Goal: Use online tool/utility: Utilize a website feature to perform a specific function

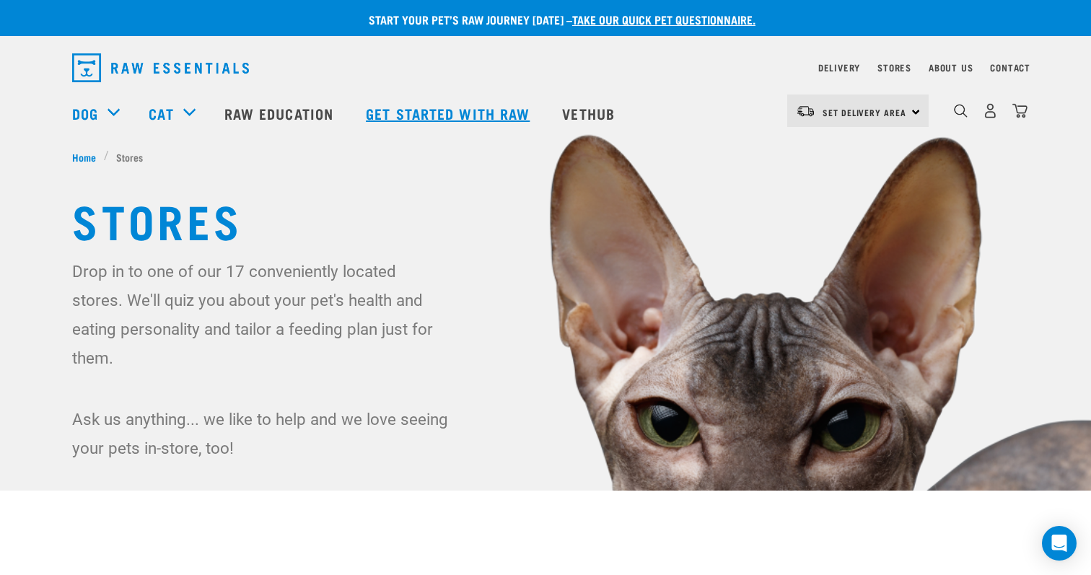
click at [466, 111] on link "Get started with Raw" at bounding box center [449, 113] width 196 height 58
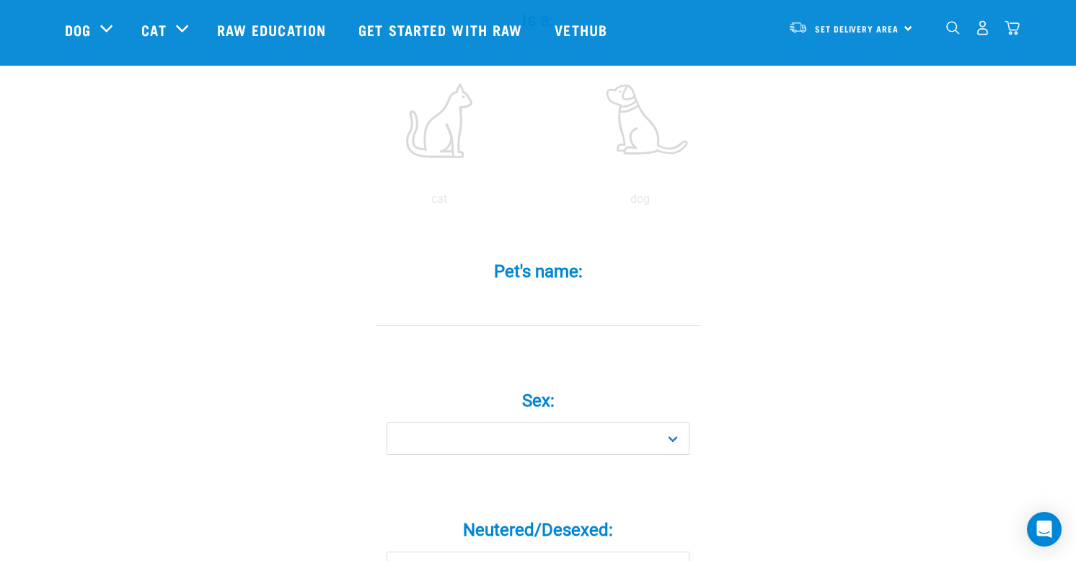
scroll to position [328, 0]
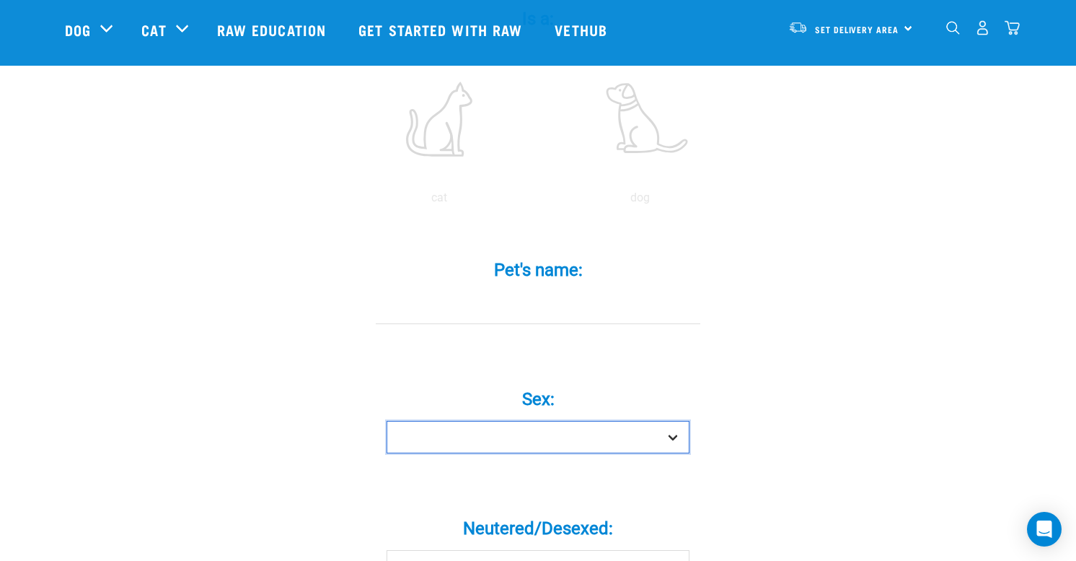
click at [545, 421] on select "Boy Girl" at bounding box center [538, 437] width 303 height 32
select select "boy"
click at [387, 421] on select "Boy Girl" at bounding box center [538, 437] width 303 height 32
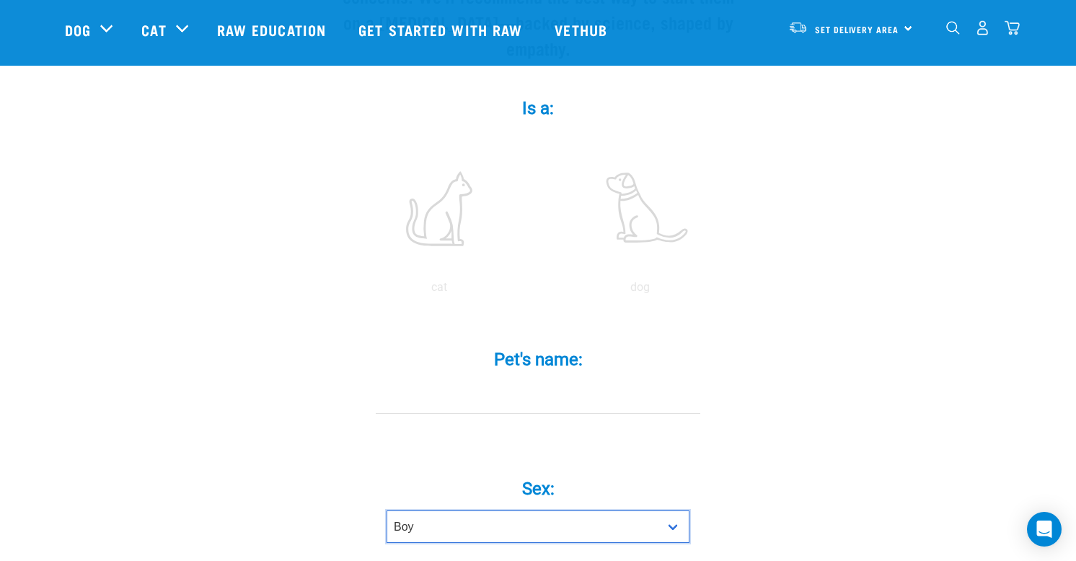
scroll to position [123, 0]
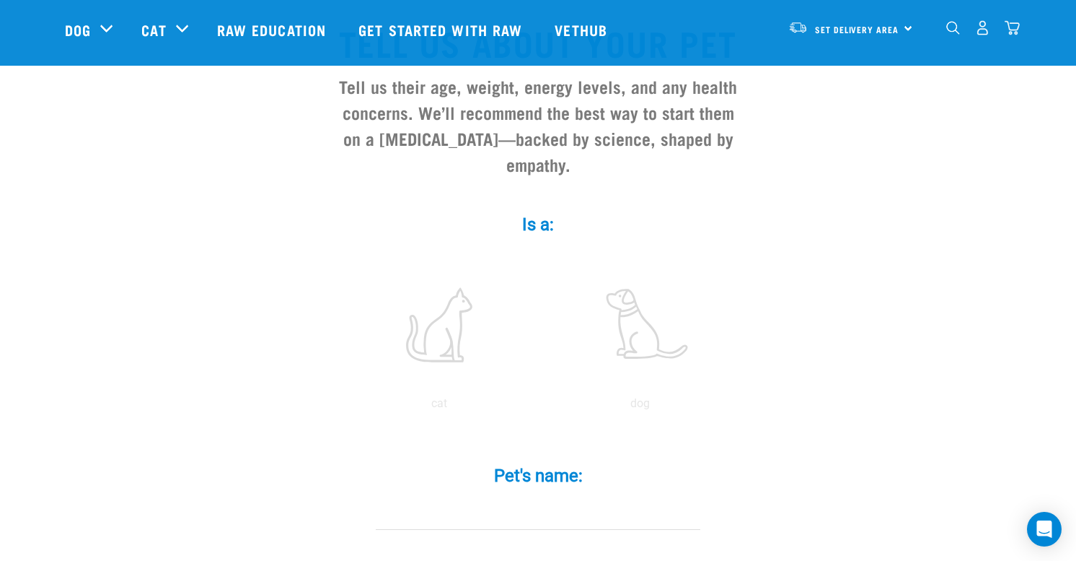
click at [548, 462] on label "Pet's name: *" at bounding box center [538, 475] width 433 height 26
click at [548, 497] on input "Pet's name: *" at bounding box center [538, 513] width 325 height 32
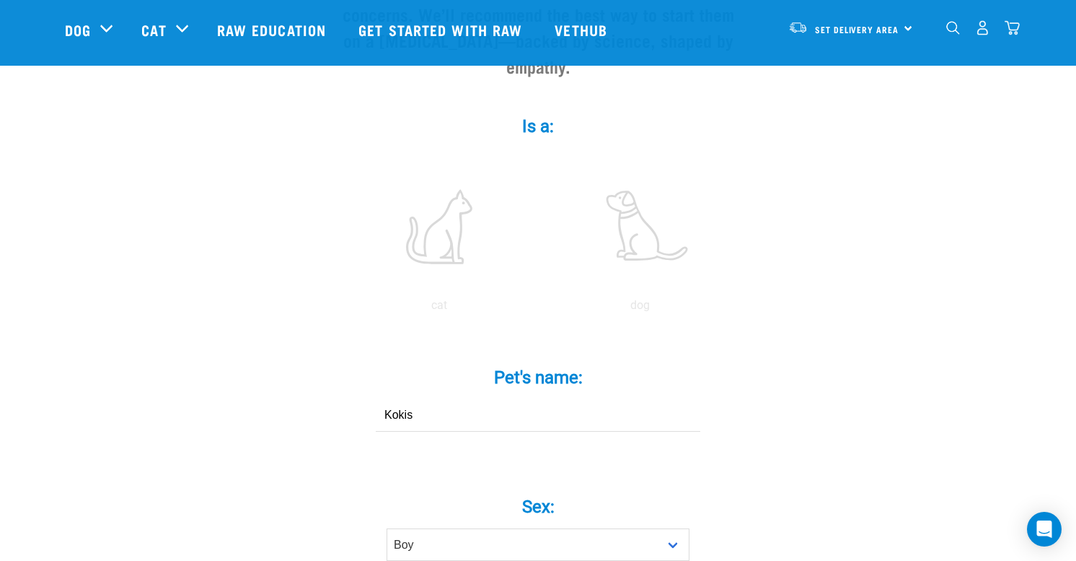
scroll to position [223, 0]
type input "Kokis"
click at [439, 224] on label at bounding box center [439, 224] width 195 height 123
click at [339, 307] on input "radio" at bounding box center [339, 307] width 0 height 0
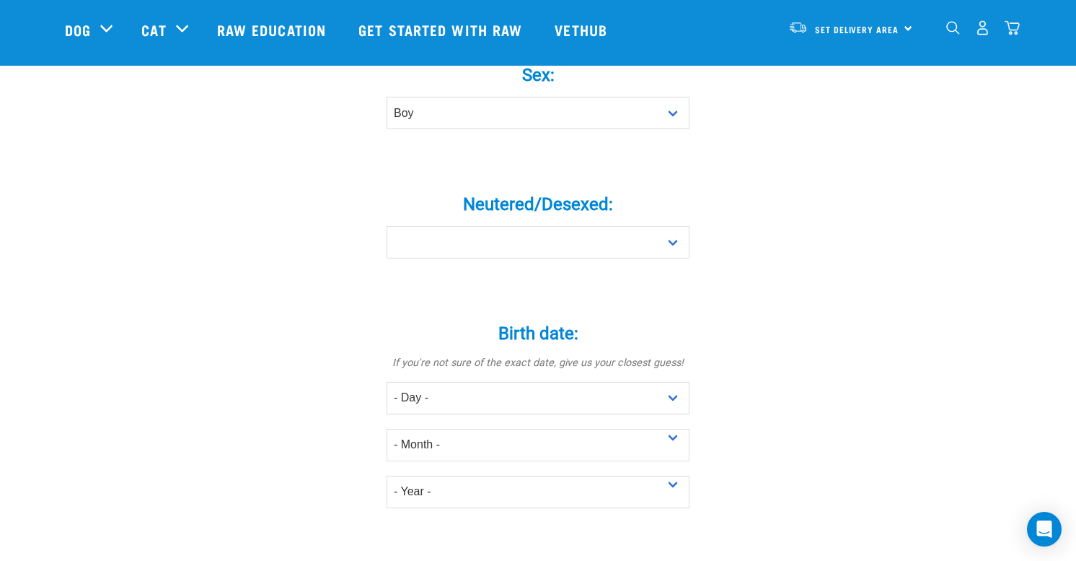
scroll to position [680, 0]
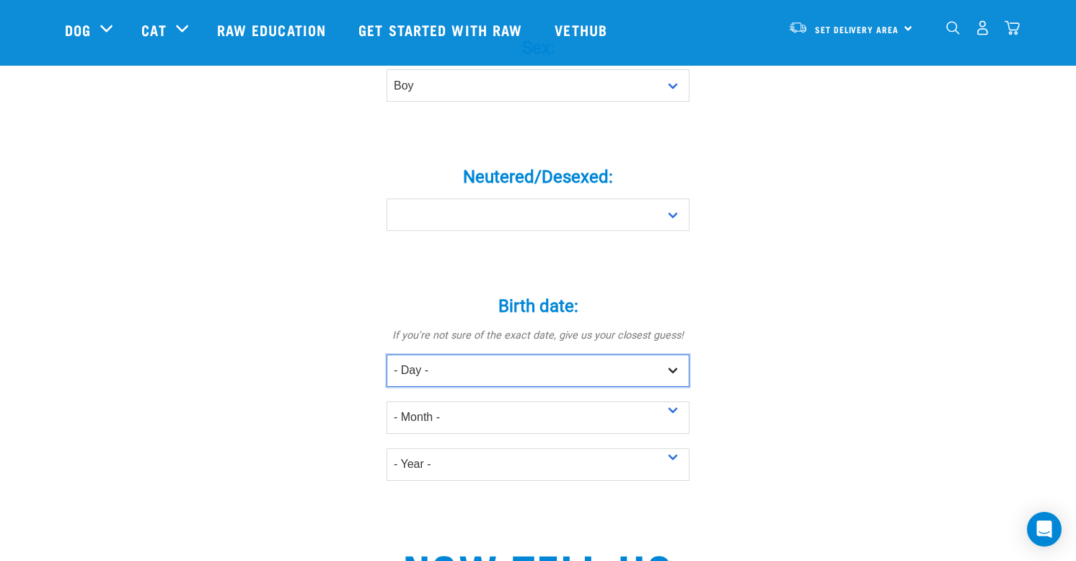
click at [445, 354] on select "- Day - 1 2 3 4 5 6 7 8 9 10 11 12 13 14 15 16 17 18 19 20 21 22 23 24 25 26 27" at bounding box center [538, 370] width 303 height 32
select select "8"
click at [387, 354] on select "- Day - 1 2 3 4 5 6 7 8 9 10 11 12 13 14 15 16 17 18 19 20 21 22 23 24 25 26 27" at bounding box center [538, 370] width 303 height 32
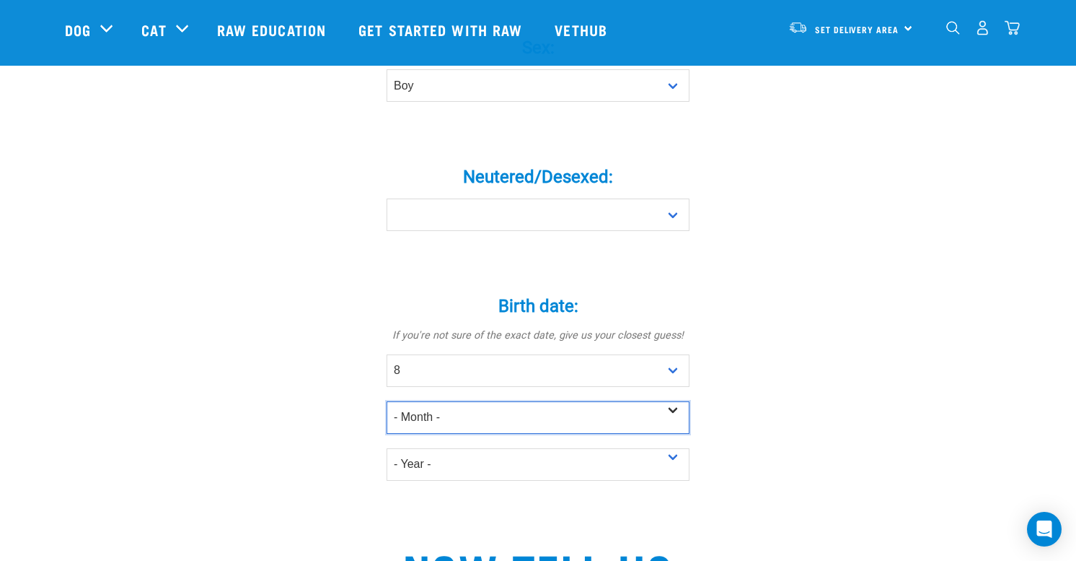
click at [441, 401] on select "- Month - January February March April May June July August September October N…" at bounding box center [538, 417] width 303 height 32
select select "October"
click at [387, 401] on select "- Month - January February March April May June July August September October N…" at bounding box center [538, 417] width 303 height 32
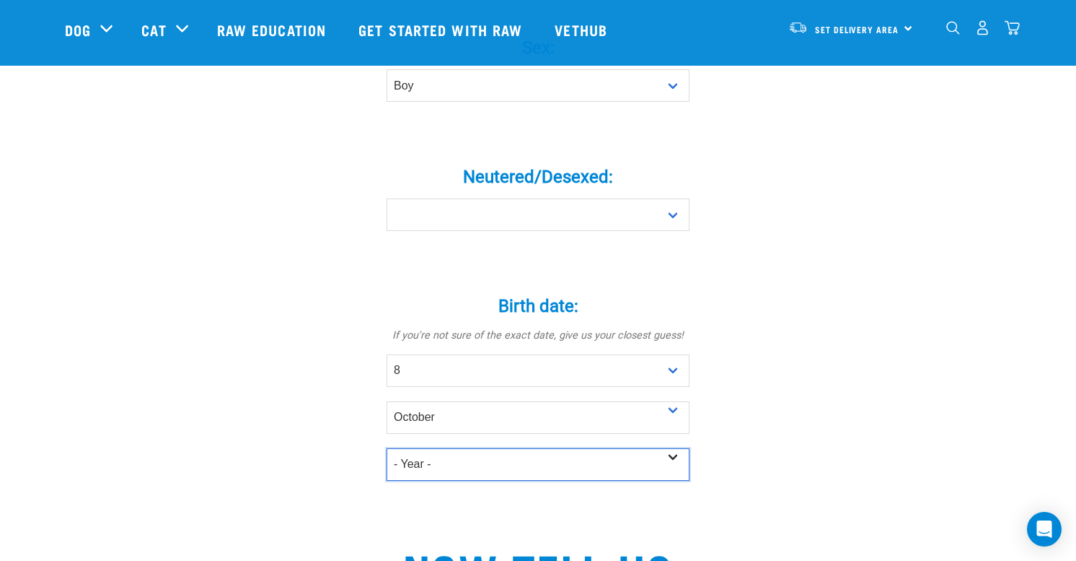
click at [448, 448] on select "- Year - 2025 2024 2023 2022 2021 2020 2019 2018 2017 2016 2015 2014 2013 2012" at bounding box center [538, 464] width 303 height 32
select select "2021"
click at [387, 448] on select "- Year - 2025 2024 2023 2022 2021 2020 2019 2018 2017 2016 2015 2014 2013 2012" at bounding box center [538, 464] width 303 height 32
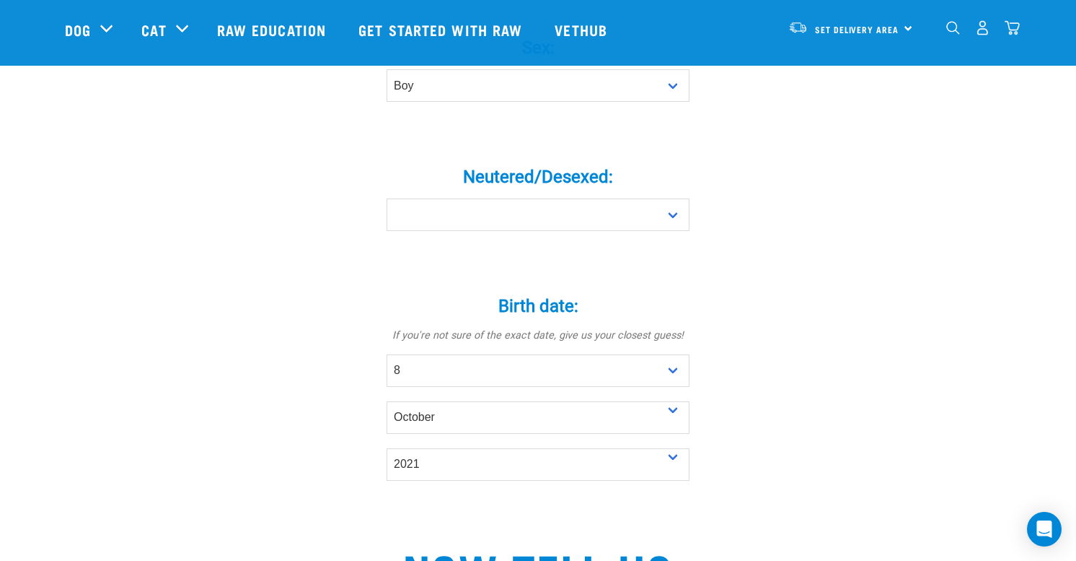
click at [304, 449] on div "Tell us about your pet Tell us their age, weight, energy levels, and any health…" at bounding box center [538, 297] width 946 height 1721
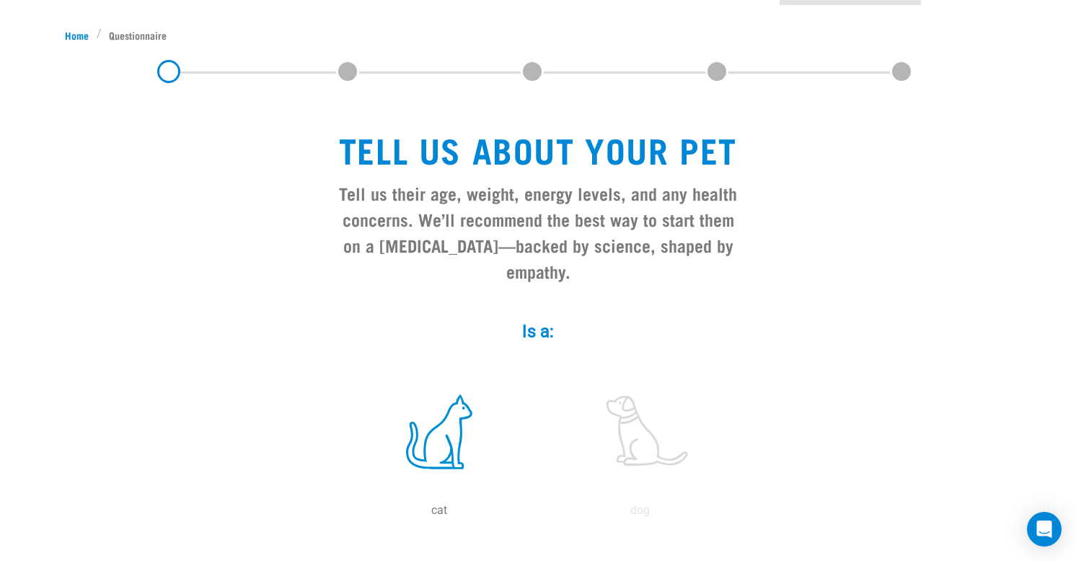
scroll to position [0, 0]
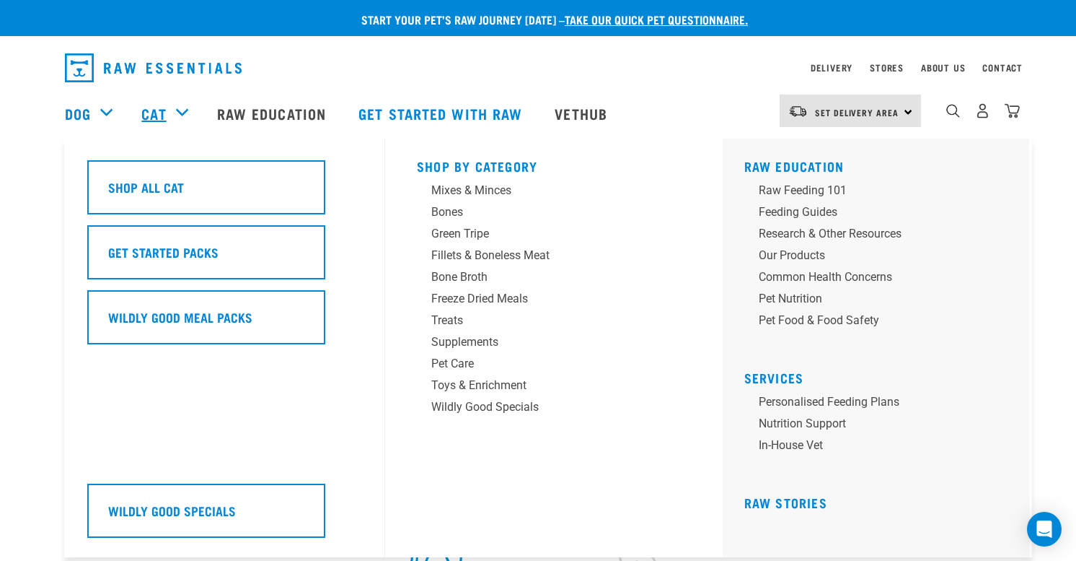
click at [164, 113] on link "Cat" at bounding box center [153, 113] width 25 height 22
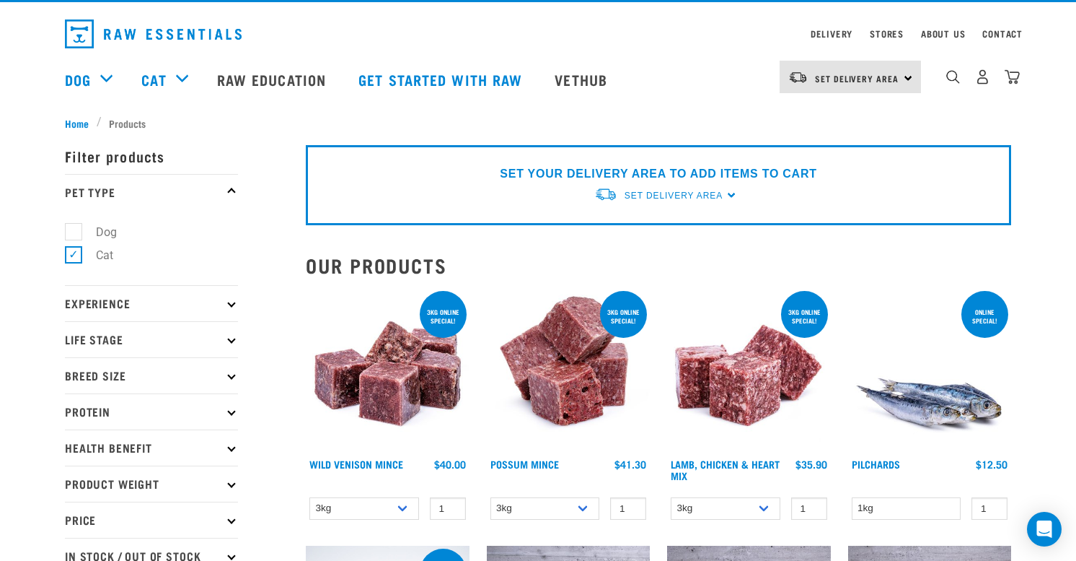
scroll to position [9, 0]
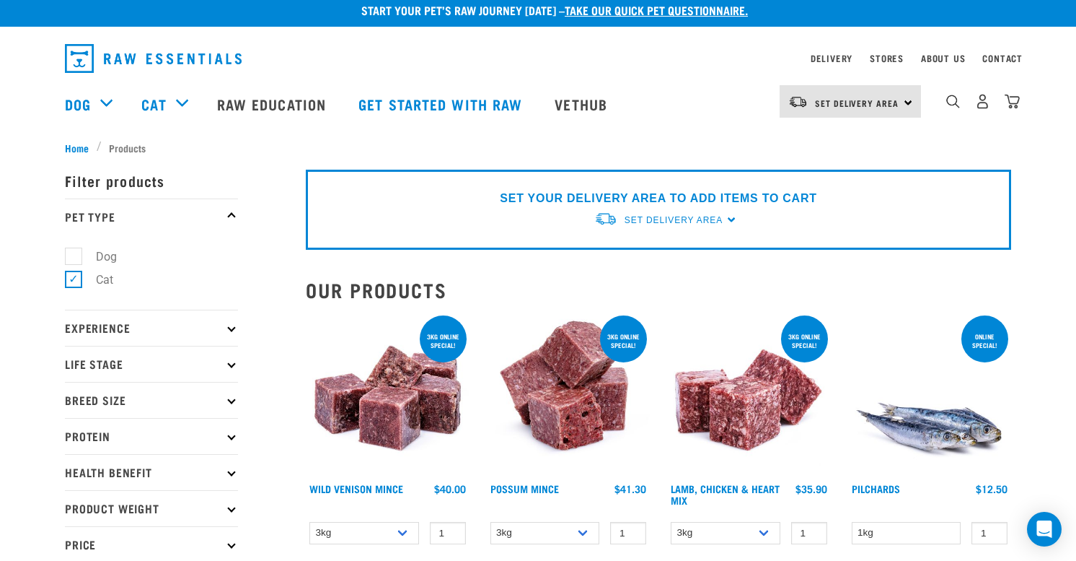
click at [700, 70] on div "dropdown navigation" at bounding box center [410, 58] width 690 height 40
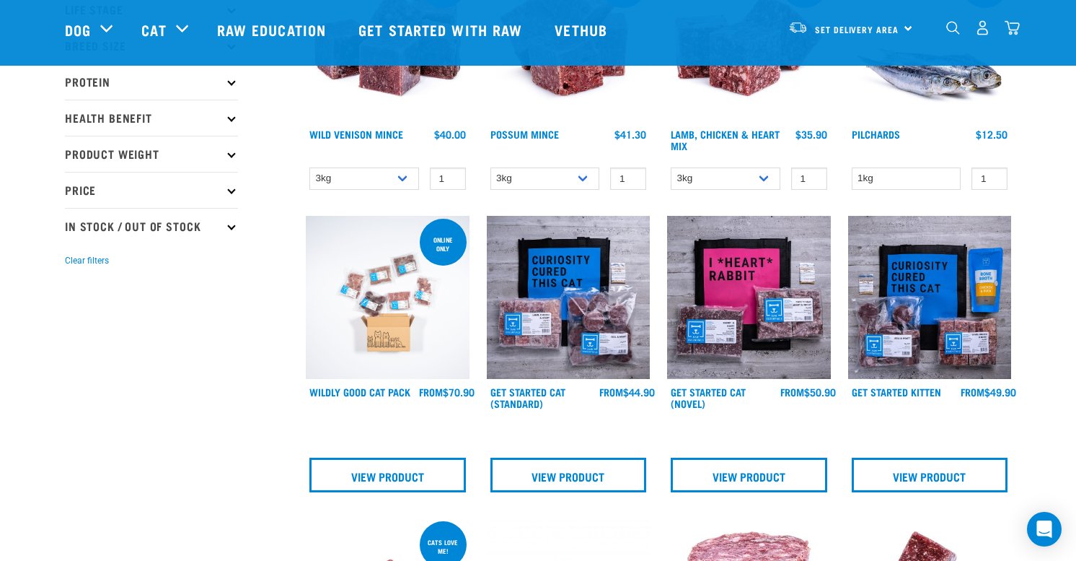
scroll to position [267, 0]
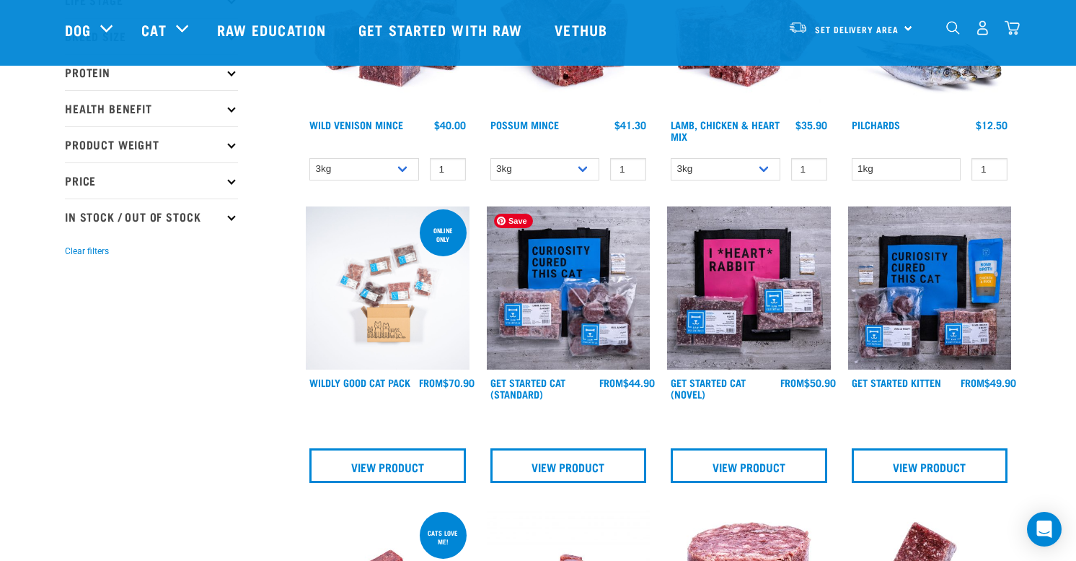
click at [589, 347] on img at bounding box center [569, 288] width 164 height 164
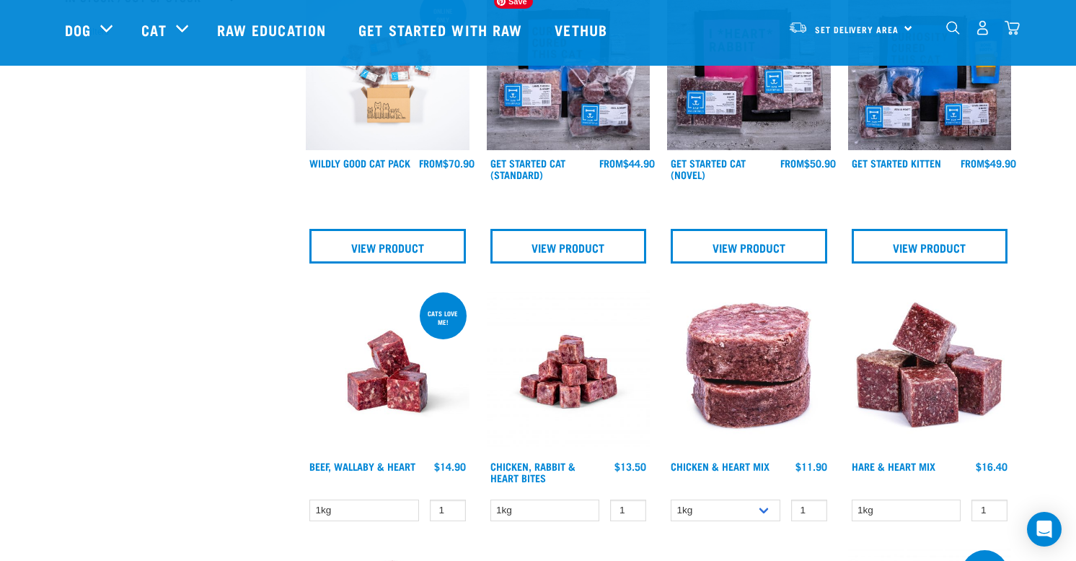
scroll to position [527, 0]
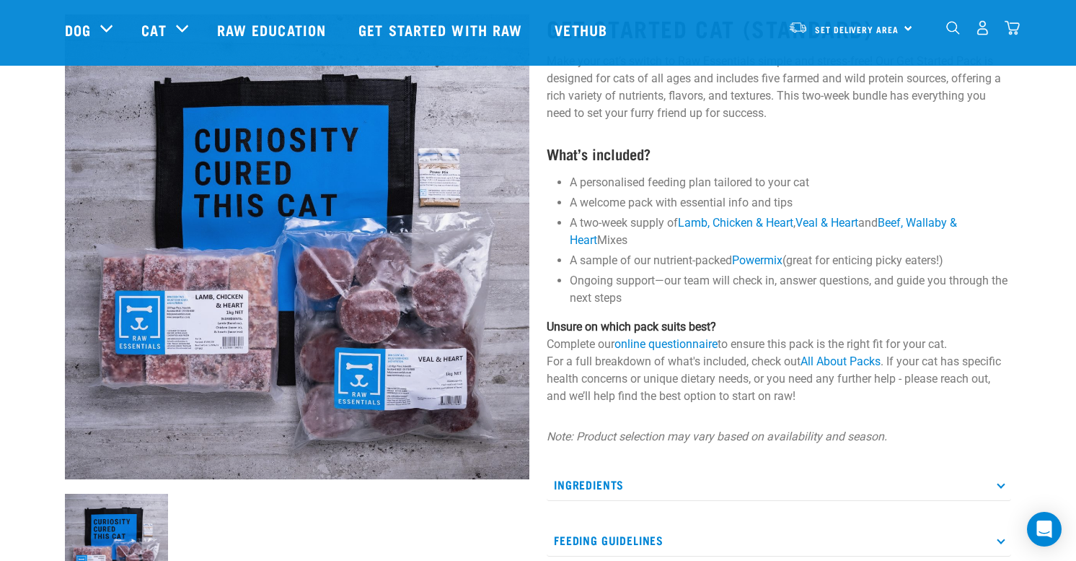
scroll to position [94, 0]
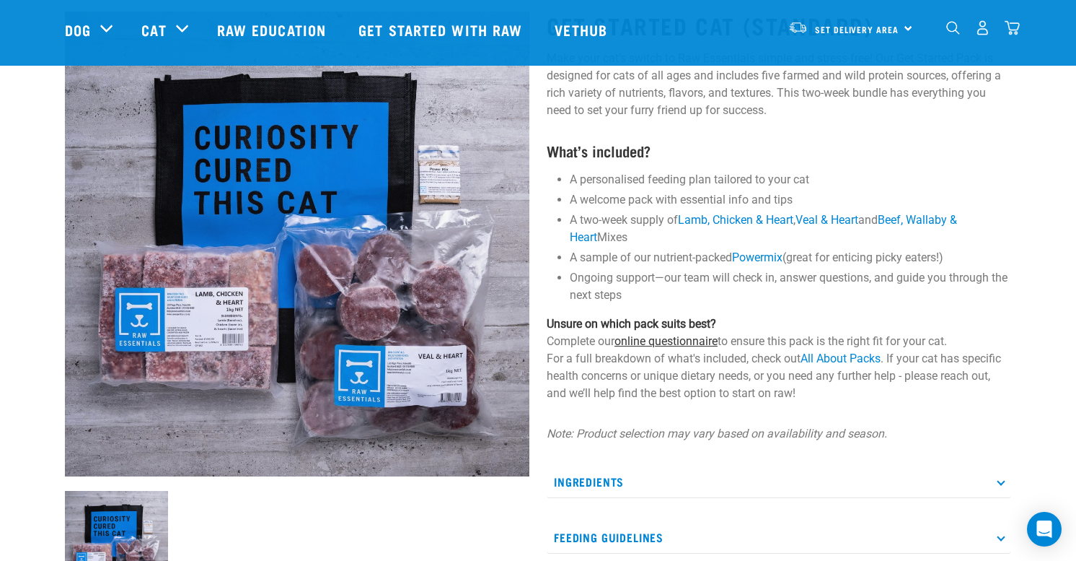
click at [687, 345] on link "online questionnaire" at bounding box center [666, 341] width 103 height 14
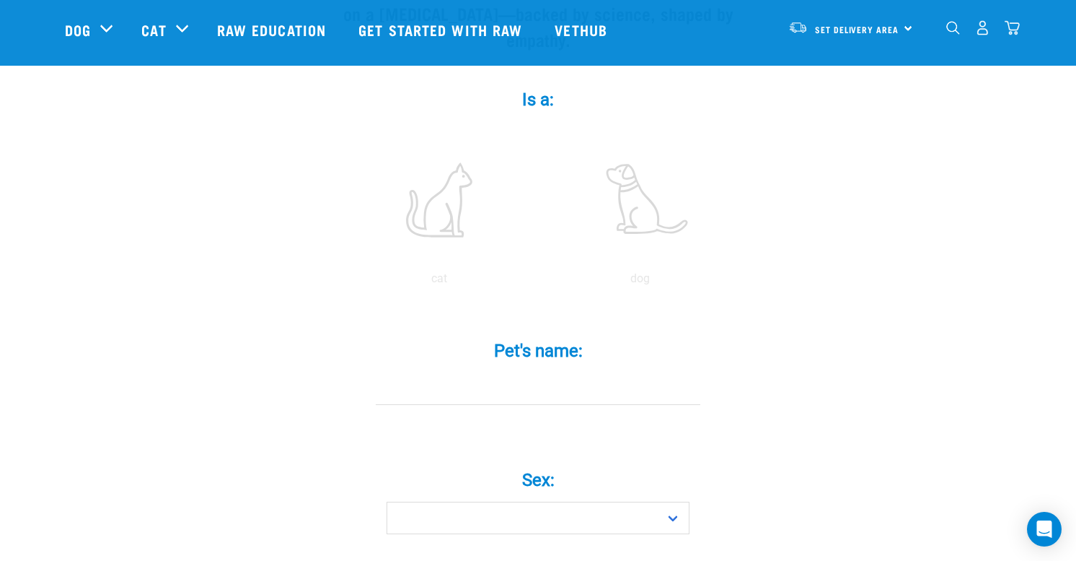
scroll to position [265, 0]
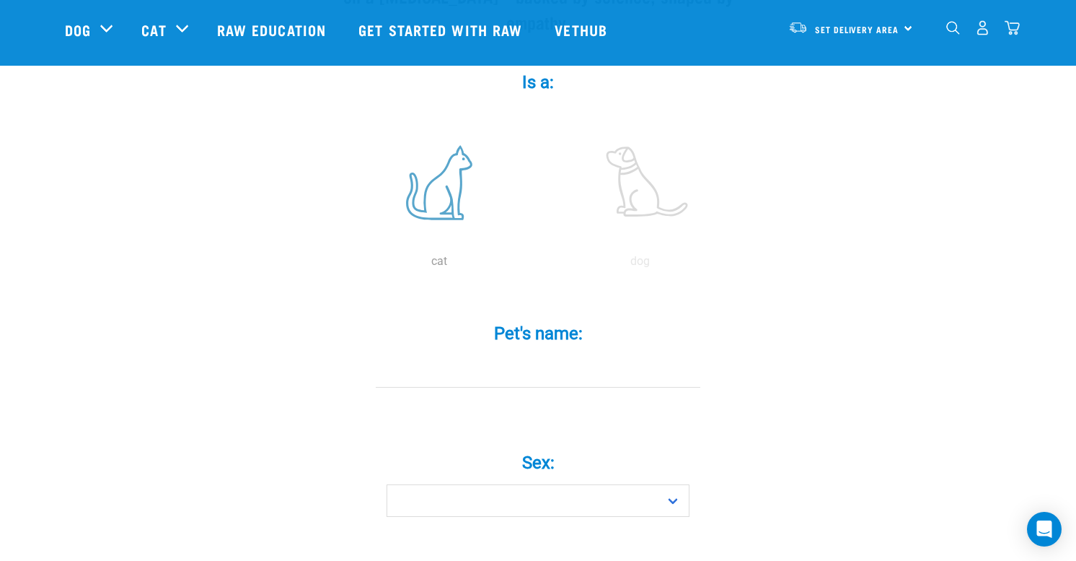
click at [447, 162] on label at bounding box center [439, 182] width 195 height 123
click at [339, 265] on input "radio" at bounding box center [339, 265] width 0 height 0
click at [498, 355] on input "Pet's name: *" at bounding box center [538, 371] width 325 height 32
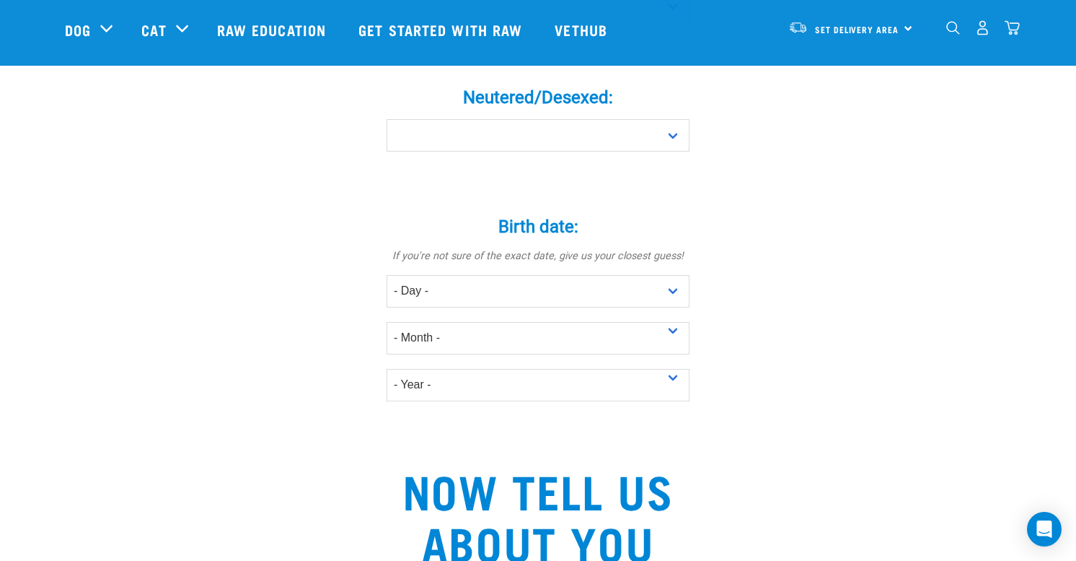
scroll to position [592, 0]
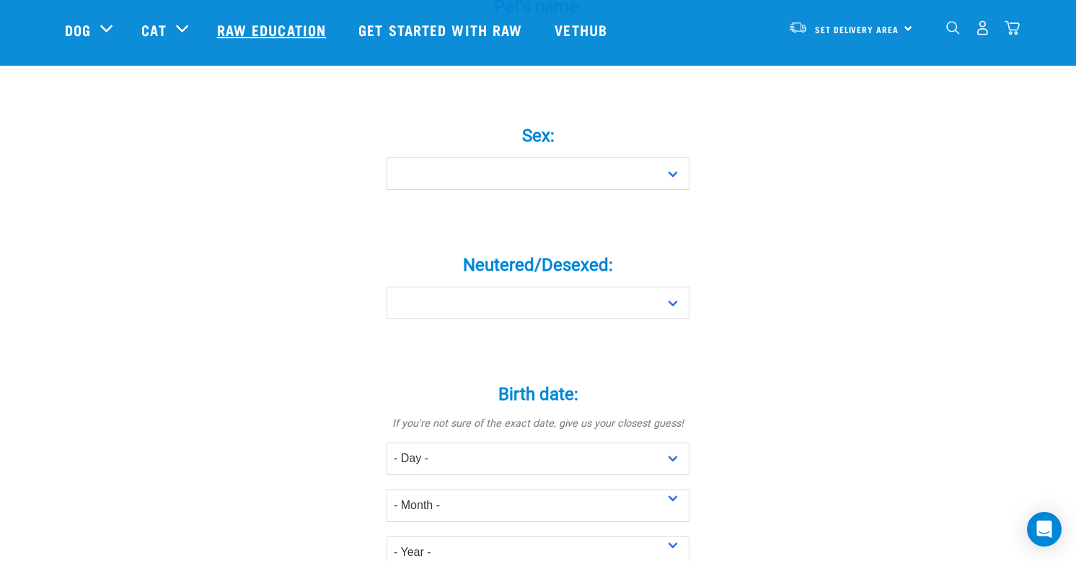
click at [248, 22] on link "Raw Education" at bounding box center [273, 30] width 141 height 58
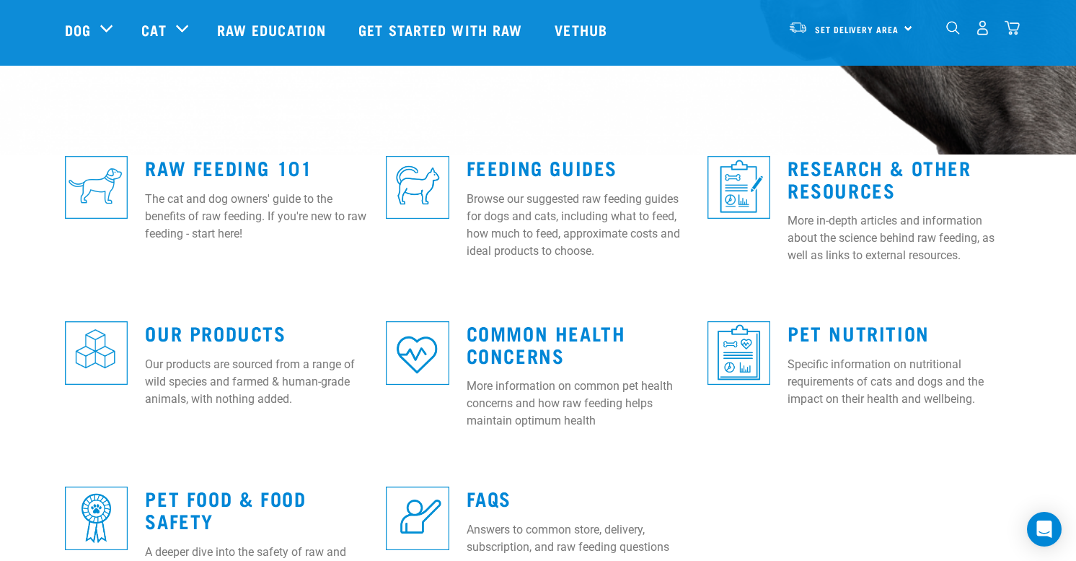
scroll to position [337, 0]
click at [417, 178] on img at bounding box center [417, 186] width 63 height 63
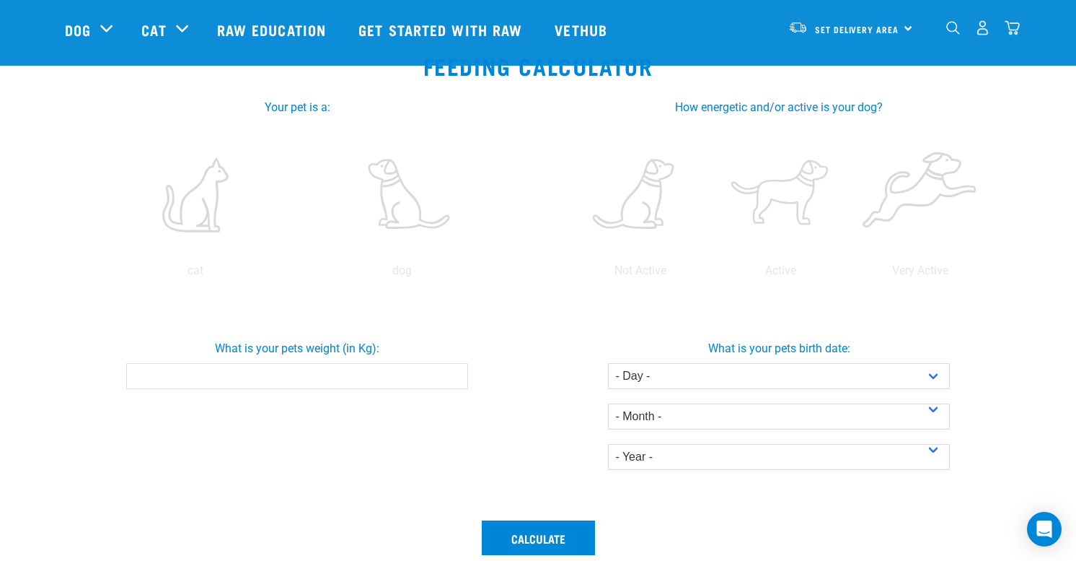
scroll to position [248, 0]
click at [328, 360] on div "What is your pets weight (in Kg):" at bounding box center [297, 357] width 488 height 61
click at [453, 379] on input "-0.1" at bounding box center [296, 374] width 341 height 26
click at [456, 372] on input "0" at bounding box center [296, 374] width 341 height 26
click at [456, 372] on input "0.1" at bounding box center [296, 374] width 341 height 26
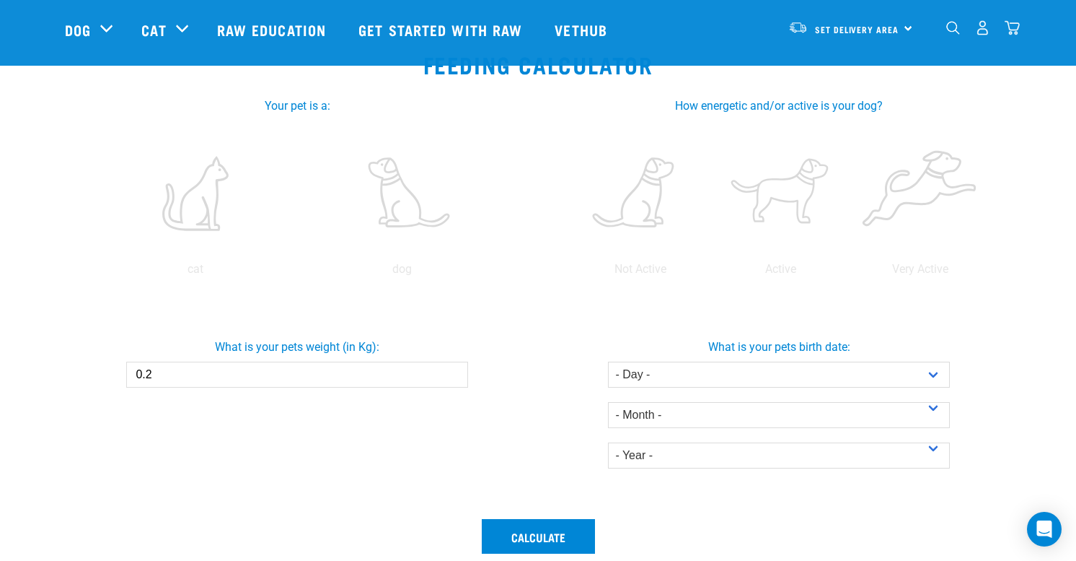
click at [456, 372] on input "0.2" at bounding box center [296, 374] width 341 height 26
click at [456, 372] on input "0.3" at bounding box center [296, 374] width 341 height 26
click at [456, 372] on input "0.4" at bounding box center [296, 374] width 341 height 26
click at [456, 372] on input "0.5" at bounding box center [296, 374] width 341 height 26
click at [456, 372] on input "0.6" at bounding box center [296, 374] width 341 height 26
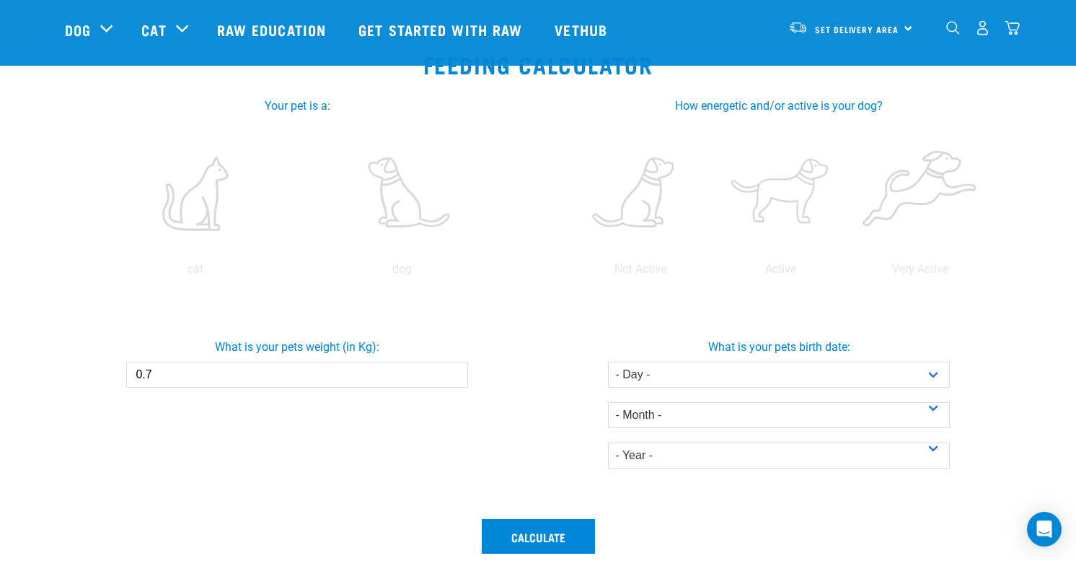
click at [456, 372] on input "0.7" at bounding box center [296, 374] width 341 height 26
click at [456, 372] on input "0.8" at bounding box center [296, 374] width 341 height 26
click at [456, 372] on input "0.9" at bounding box center [296, 374] width 341 height 26
click at [456, 372] on input "1" at bounding box center [296, 374] width 341 height 26
click at [456, 372] on input "1.1" at bounding box center [296, 374] width 341 height 26
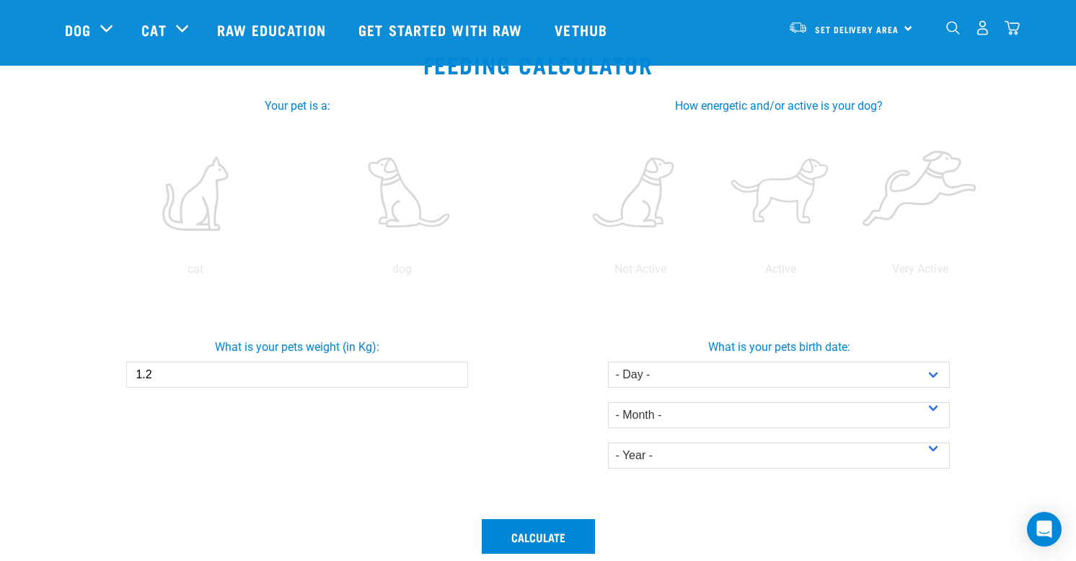
click at [456, 372] on input "1.2" at bounding box center [296, 374] width 341 height 26
click at [456, 372] on input "1.3" at bounding box center [296, 374] width 341 height 26
click at [456, 372] on input "1.4" at bounding box center [296, 374] width 341 height 26
click at [456, 372] on input "1.5" at bounding box center [296, 374] width 341 height 26
click at [456, 372] on input "1.6" at bounding box center [296, 374] width 341 height 26
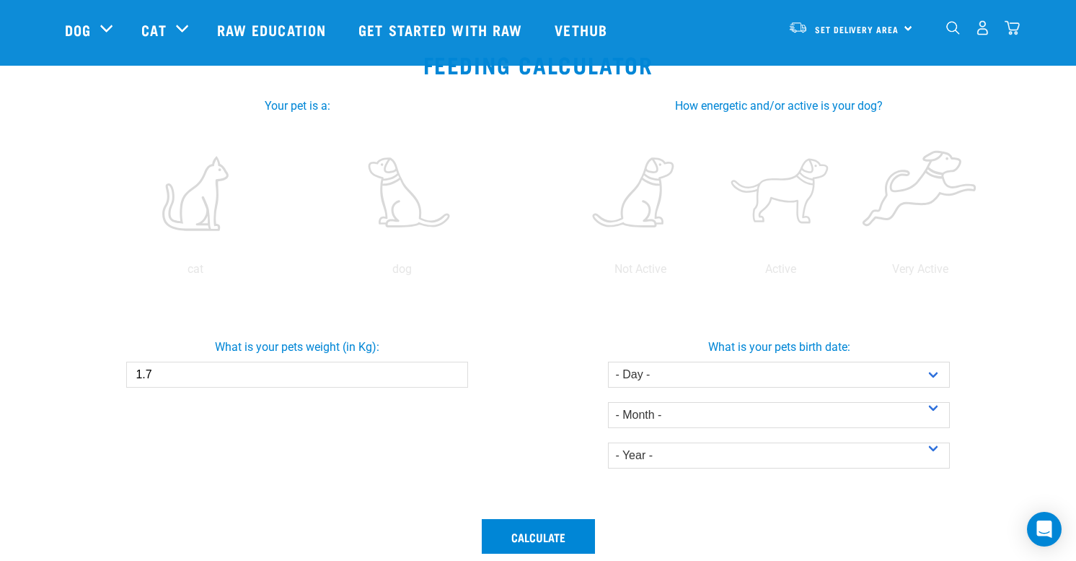
click at [456, 372] on input "1.7" at bounding box center [296, 374] width 341 height 26
click at [456, 372] on input "1.8" at bounding box center [296, 374] width 341 height 26
click at [456, 372] on input "1.9" at bounding box center [296, 374] width 341 height 26
click at [456, 372] on input "2" at bounding box center [296, 374] width 341 height 26
click at [456, 372] on input "2.1" at bounding box center [296, 374] width 341 height 26
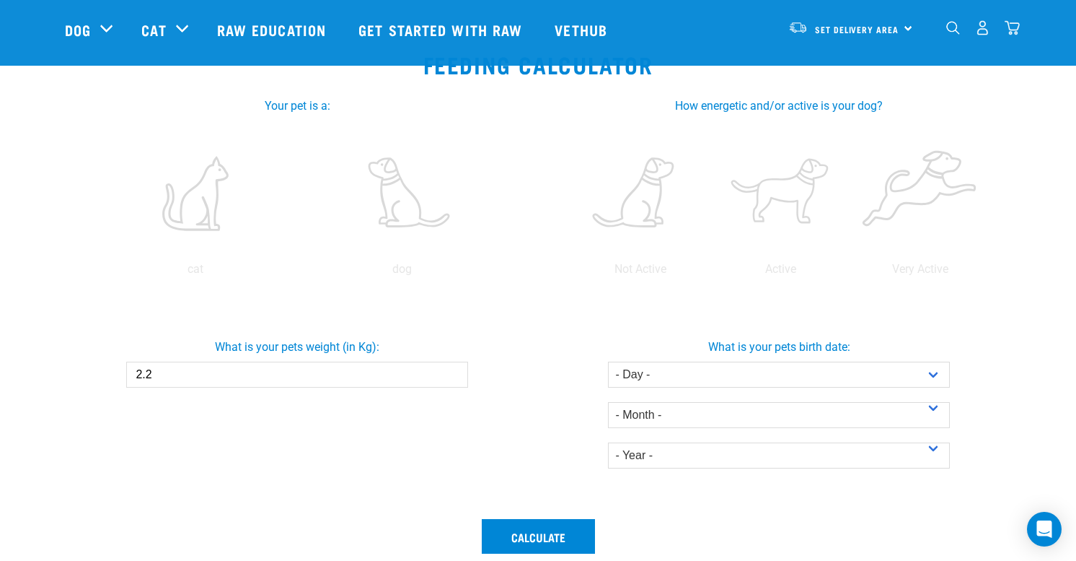
click at [456, 372] on input "2.2" at bounding box center [296, 374] width 341 height 26
click at [456, 372] on input "2.3" at bounding box center [296, 374] width 341 height 26
click at [456, 372] on input "2.4" at bounding box center [296, 374] width 341 height 26
click at [456, 372] on input "2.5" at bounding box center [296, 374] width 341 height 26
click at [456, 372] on input "2.6" at bounding box center [296, 374] width 341 height 26
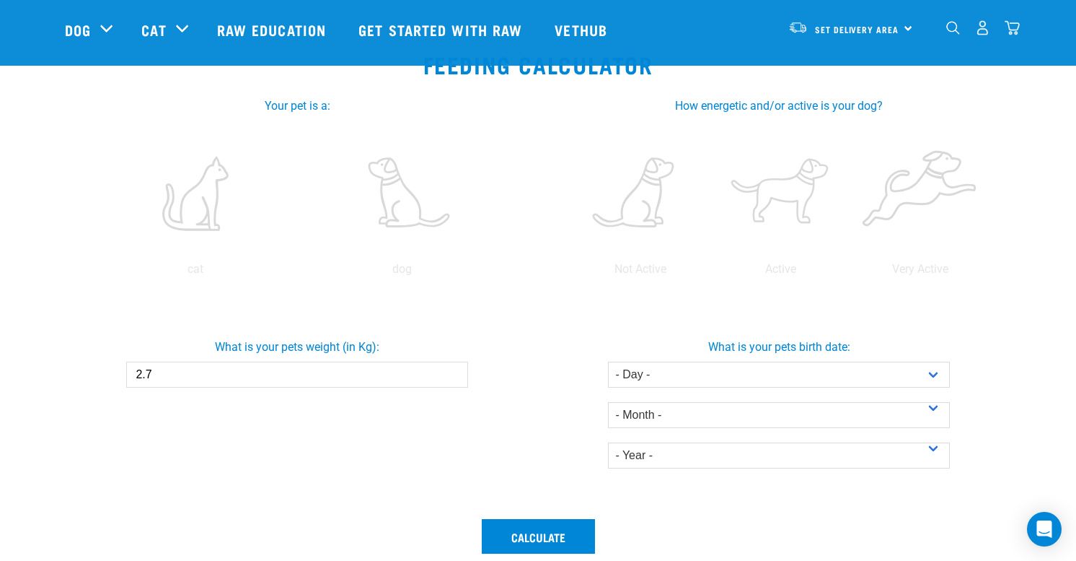
click at [456, 372] on input "2.7" at bounding box center [296, 374] width 341 height 26
click at [456, 372] on input "2.8" at bounding box center [296, 374] width 341 height 26
click at [456, 372] on input "2.9" at bounding box center [296, 374] width 341 height 26
click at [456, 372] on input "3" at bounding box center [296, 374] width 341 height 26
click at [456, 372] on input "3.1" at bounding box center [296, 374] width 341 height 26
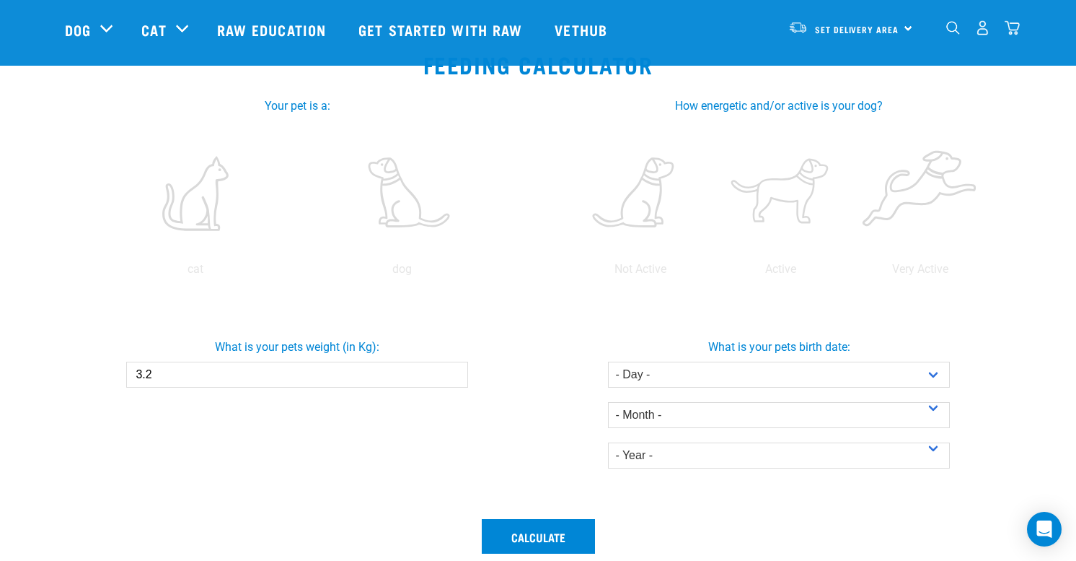
click at [456, 372] on input "3.2" at bounding box center [296, 374] width 341 height 26
click at [456, 372] on input "3.3" at bounding box center [296, 374] width 341 height 26
click at [456, 372] on input "3.4" at bounding box center [296, 374] width 341 height 26
click at [456, 372] on input "3.5" at bounding box center [296, 374] width 341 height 26
click at [456, 372] on input "3.6" at bounding box center [296, 374] width 341 height 26
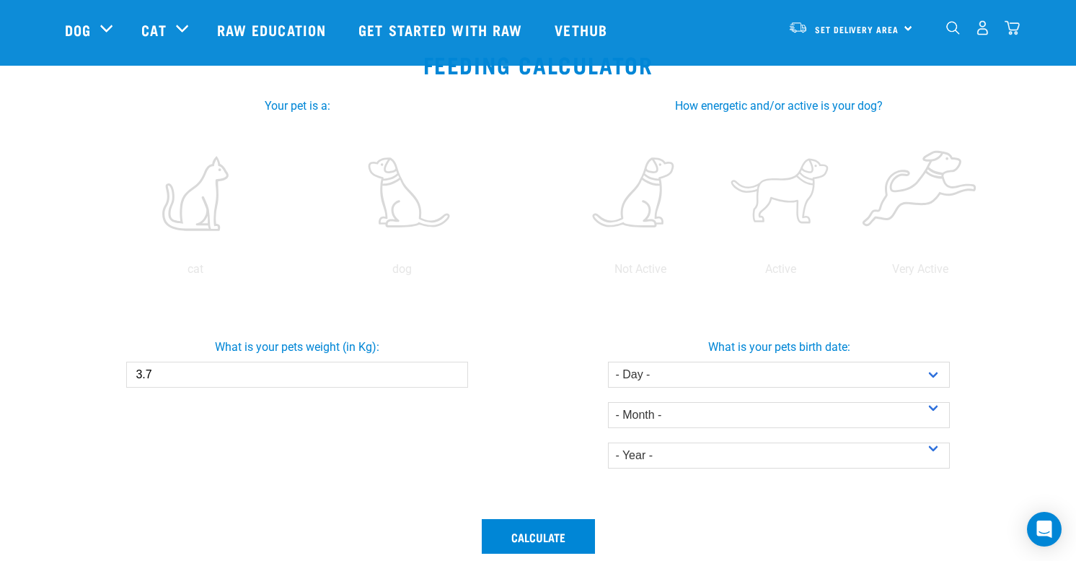
click at [456, 372] on input "3.7" at bounding box center [296, 374] width 341 height 26
click at [456, 372] on input "3.8" at bounding box center [296, 374] width 341 height 26
click at [456, 372] on input "3.9" at bounding box center [296, 374] width 341 height 26
click at [456, 372] on input "4" at bounding box center [296, 374] width 341 height 26
click at [456, 372] on input "4.1" at bounding box center [296, 374] width 341 height 26
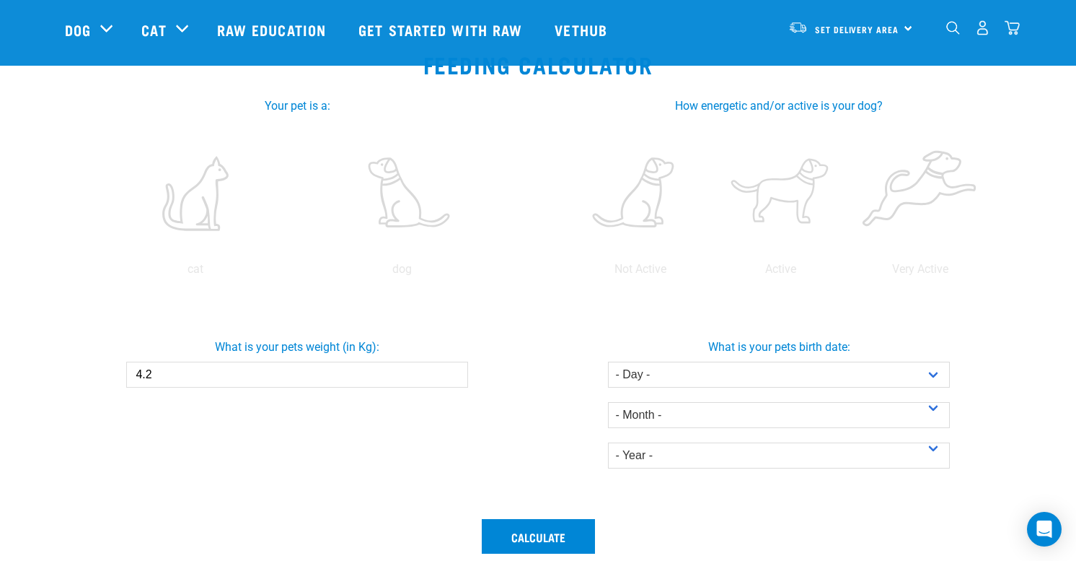
click at [456, 372] on input "4.2" at bounding box center [296, 374] width 341 height 26
click at [456, 372] on input "4.3" at bounding box center [296, 374] width 341 height 26
click at [456, 372] on input "4.4" at bounding box center [296, 374] width 341 height 26
click at [456, 372] on input "4.5" at bounding box center [296, 374] width 341 height 26
click at [456, 372] on input "4.6" at bounding box center [296, 374] width 341 height 26
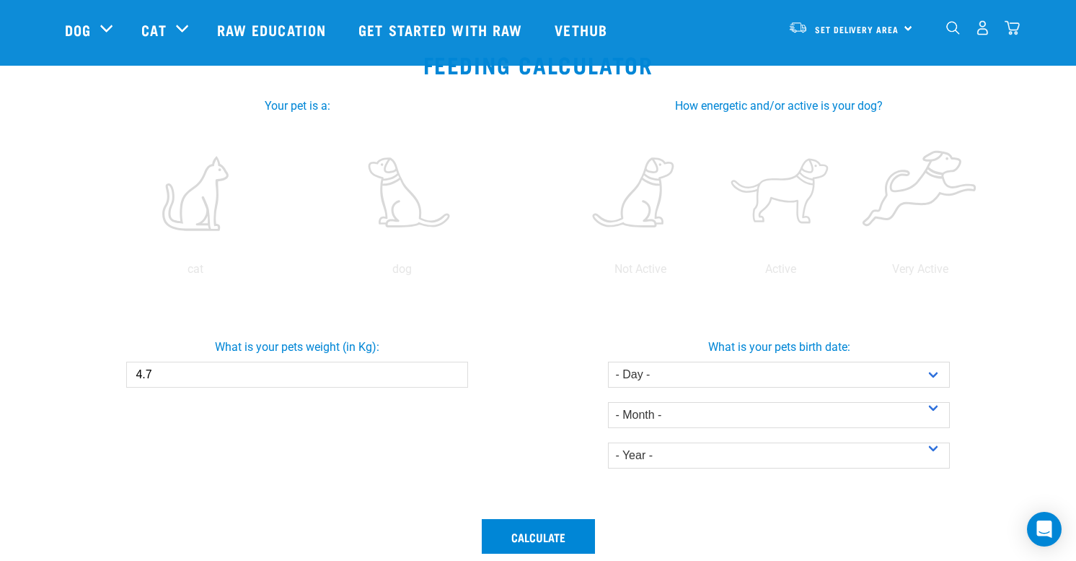
click at [456, 372] on input "4.7" at bounding box center [296, 374] width 341 height 26
click at [456, 372] on input "4.8" at bounding box center [296, 374] width 341 height 26
click at [456, 372] on input "4.9" at bounding box center [296, 374] width 341 height 26
click at [456, 372] on input "5" at bounding box center [296, 374] width 341 height 26
click at [456, 372] on input "5.1" at bounding box center [296, 374] width 341 height 26
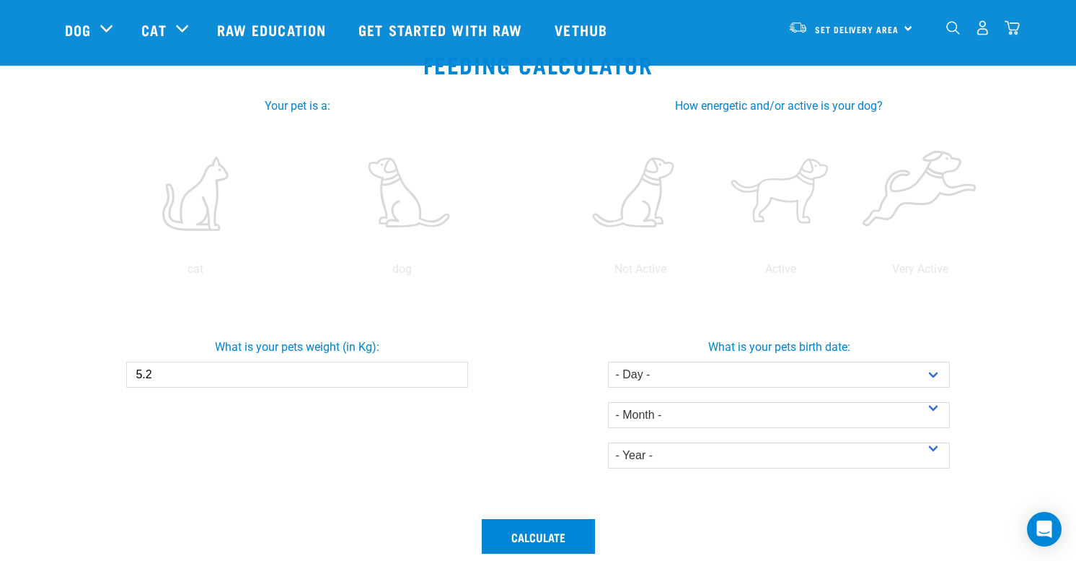
click at [456, 372] on input "5.2" at bounding box center [296, 374] width 341 height 26
click at [456, 372] on input "5.3" at bounding box center [296, 374] width 341 height 26
click at [456, 372] on input "5.4" at bounding box center [296, 374] width 341 height 26
click at [456, 372] on input "5.5" at bounding box center [296, 374] width 341 height 26
click at [456, 372] on input "5.6" at bounding box center [296, 374] width 341 height 26
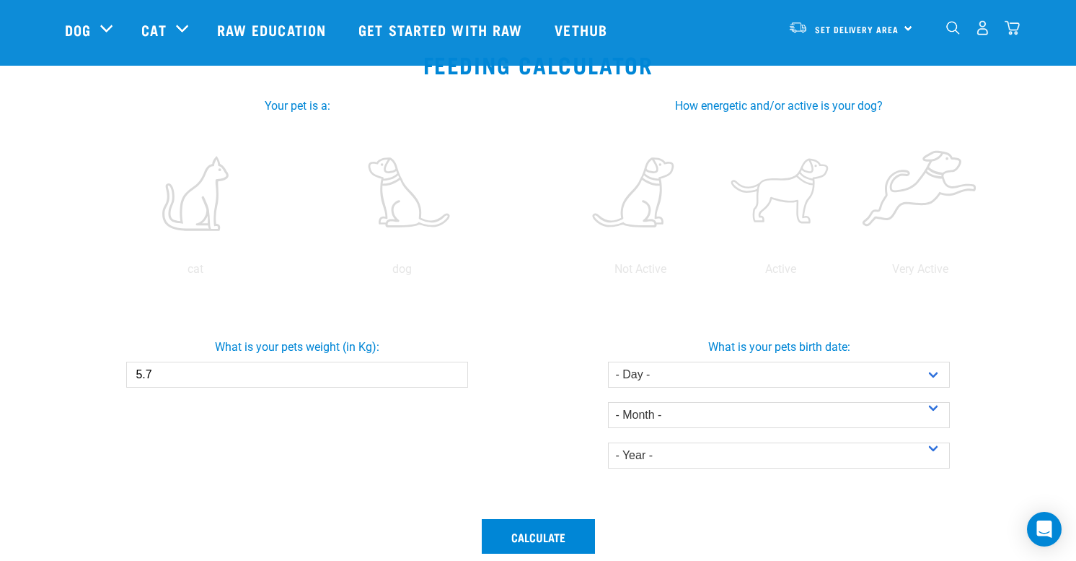
click at [456, 372] on input "5.7" at bounding box center [296, 374] width 341 height 26
click at [456, 372] on input "5.8" at bounding box center [296, 374] width 341 height 26
click at [456, 372] on input "5.9" at bounding box center [296, 374] width 341 height 26
click at [456, 372] on input "6" at bounding box center [296, 374] width 341 height 26
click at [456, 372] on input "6.1" at bounding box center [296, 374] width 341 height 26
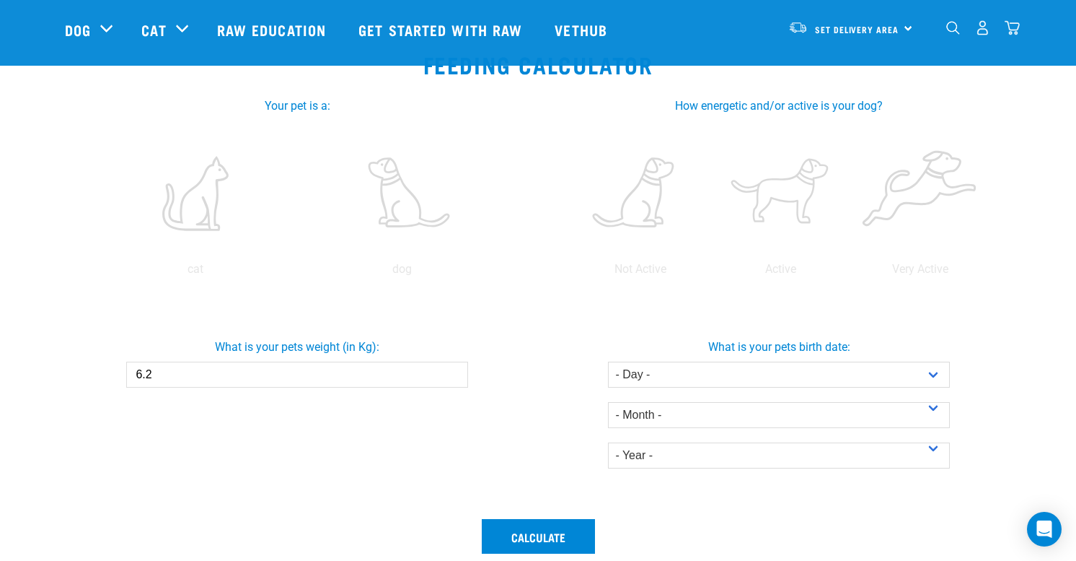
click at [456, 372] on input "6.2" at bounding box center [296, 374] width 341 height 26
click at [456, 372] on input "6.3" at bounding box center [296, 374] width 341 height 26
click at [456, 372] on input "6.4" at bounding box center [296, 374] width 341 height 26
click at [456, 372] on input "6.5" at bounding box center [296, 374] width 341 height 26
click at [456, 372] on input "6.6" at bounding box center [296, 374] width 341 height 26
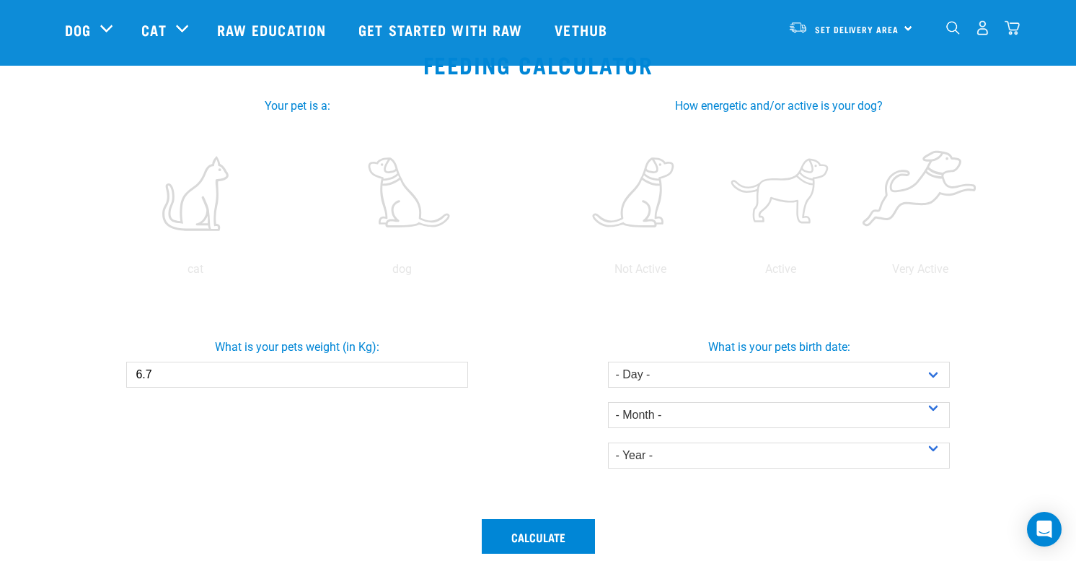
click at [456, 372] on input "6.7" at bounding box center [296, 374] width 341 height 26
click at [456, 372] on input "6.8" at bounding box center [296, 374] width 341 height 26
click at [456, 372] on input "6.9" at bounding box center [296, 374] width 341 height 26
click at [456, 372] on input "7" at bounding box center [296, 374] width 341 height 26
click at [456, 372] on input "7.1" at bounding box center [296, 374] width 341 height 26
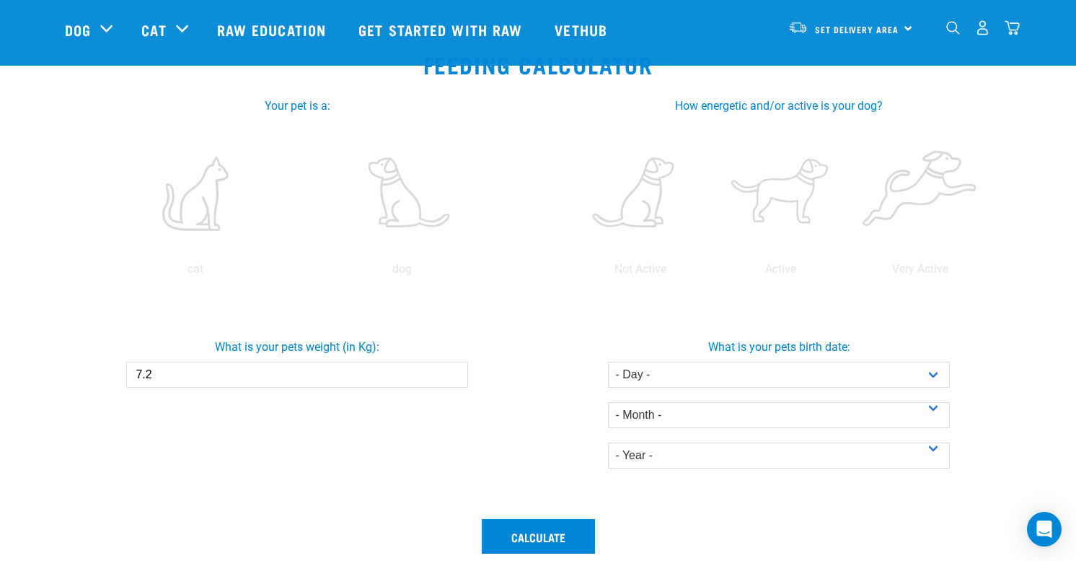
click at [456, 372] on input "7.2" at bounding box center [296, 374] width 341 height 26
click at [456, 372] on input "7.3" at bounding box center [296, 374] width 341 height 26
click at [456, 372] on input "7.4" at bounding box center [296, 374] width 341 height 26
click at [456, 372] on input "7.5" at bounding box center [296, 374] width 341 height 26
click at [456, 372] on input "7.6" at bounding box center [296, 374] width 341 height 26
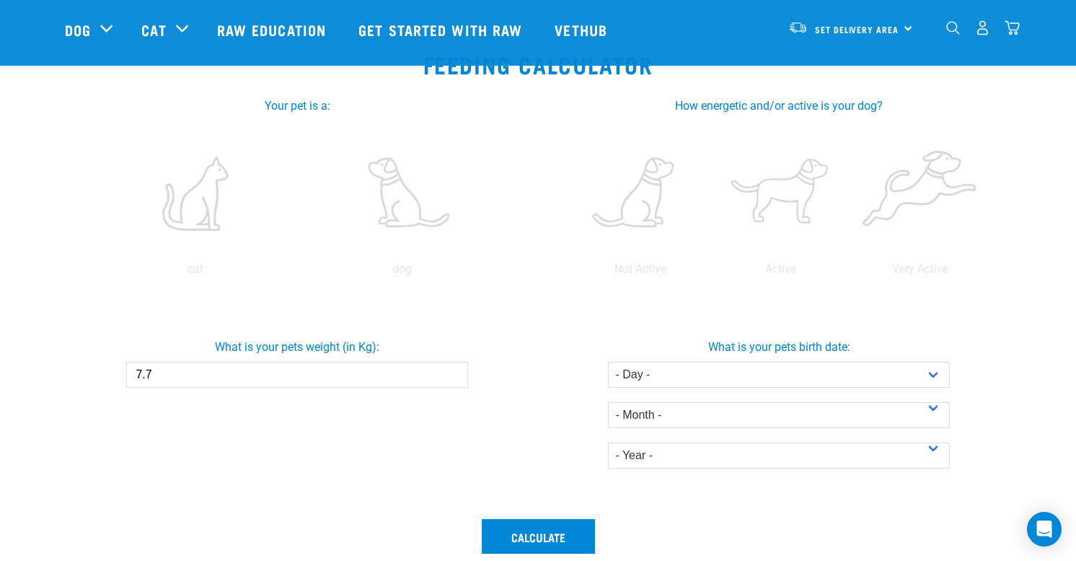
click at [456, 372] on input "7.7" at bounding box center [296, 374] width 341 height 26
click at [456, 372] on input "7.8" at bounding box center [296, 374] width 341 height 26
click at [456, 372] on input "7.9" at bounding box center [296, 374] width 341 height 26
click at [456, 372] on input "8" at bounding box center [296, 374] width 341 height 26
click at [456, 372] on input "8.1" at bounding box center [296, 374] width 341 height 26
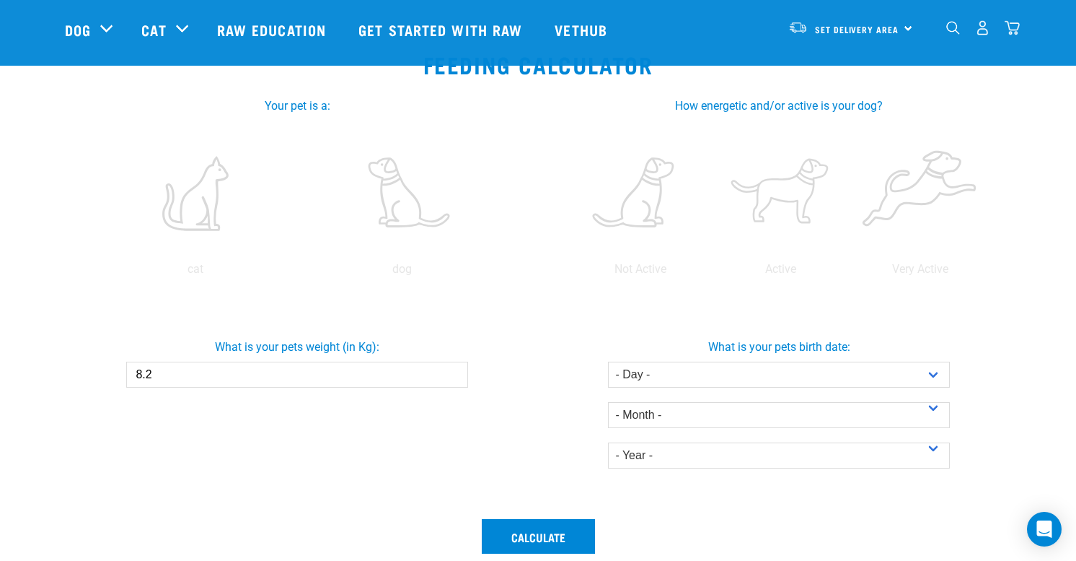
click at [456, 372] on input "8.2" at bounding box center [296, 374] width 341 height 26
click at [456, 372] on input "8.3" at bounding box center [296, 374] width 341 height 26
click at [456, 372] on input "8.4" at bounding box center [296, 374] width 341 height 26
click at [456, 372] on input "8.5" at bounding box center [296, 374] width 341 height 26
click at [456, 372] on input "8.6" at bounding box center [296, 374] width 341 height 26
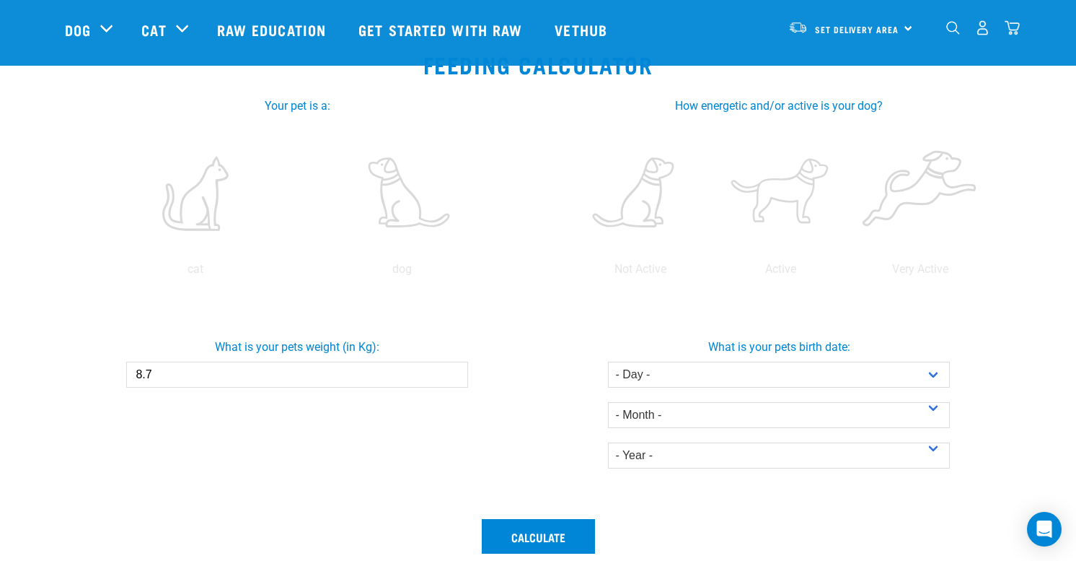
click at [455, 372] on input "8.7" at bounding box center [296, 374] width 341 height 26
type input "8.8"
click at [455, 372] on input "8.8" at bounding box center [296, 374] width 341 height 26
click at [214, 215] on label at bounding box center [194, 193] width 201 height 123
click at [92, 273] on input "radio" at bounding box center [92, 273] width 0 height 0
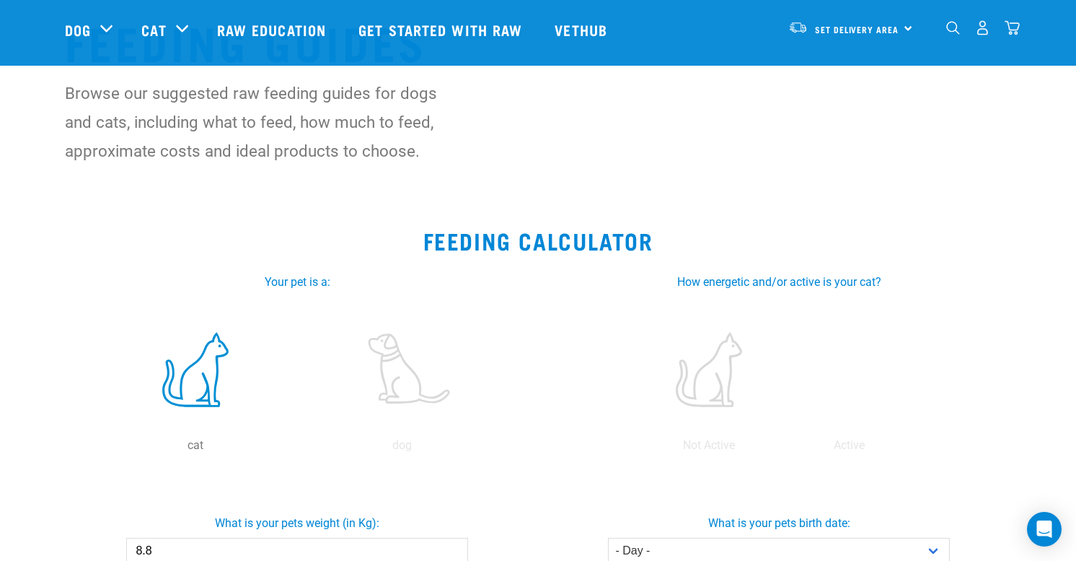
scroll to position [280, 0]
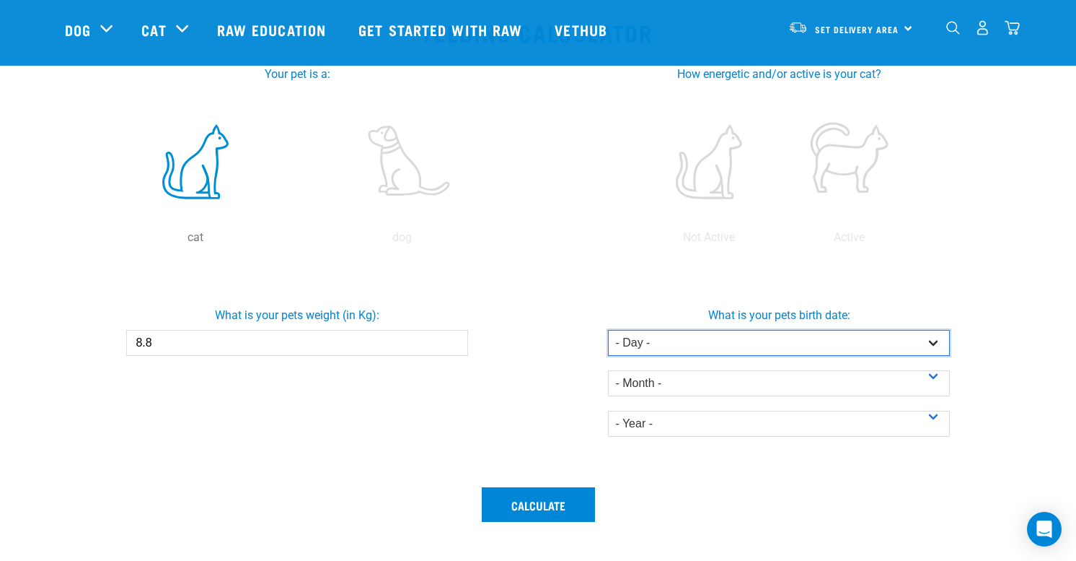
click at [696, 343] on select "- Day - 1 2 3 4 5 6 7 8 9 10 11 12 13 14 15 16 17 18 19 20 21 22 23 24 25 26 27" at bounding box center [778, 343] width 341 height 26
select select "8"
click at [608, 330] on select "- Day - 1 2 3 4 5 6 7 8 9 10 11 12 13 14 15 16 17 18 19 20 21 22 23 24 25 26 27" at bounding box center [778, 343] width 341 height 26
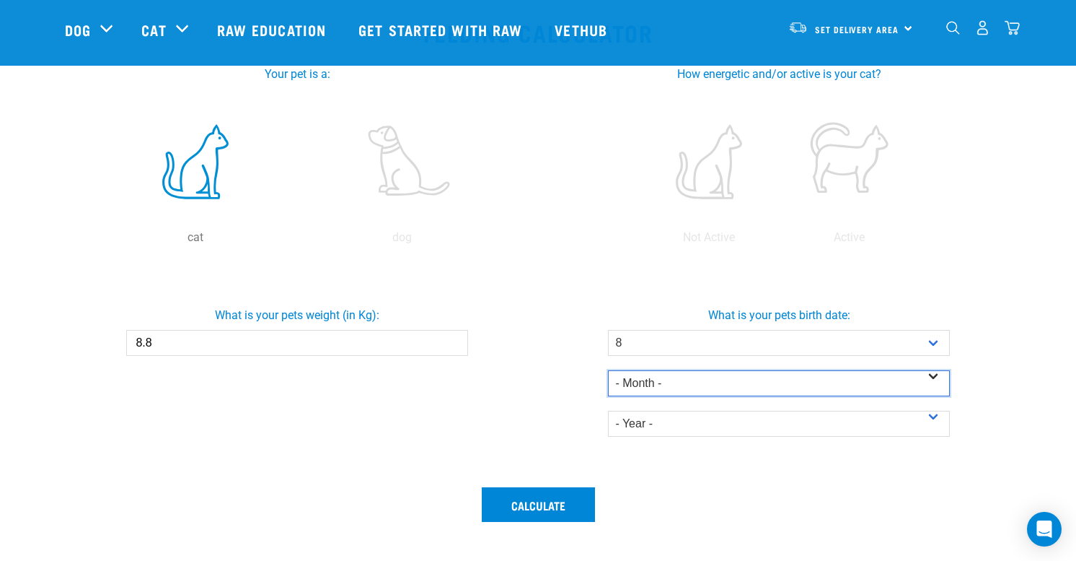
click at [664, 374] on select "- Month - January February March April May June July August September October N…" at bounding box center [778, 383] width 341 height 26
select select "October"
click at [608, 370] on select "- Month - January February March April May June July August September October N…" at bounding box center [778, 383] width 341 height 26
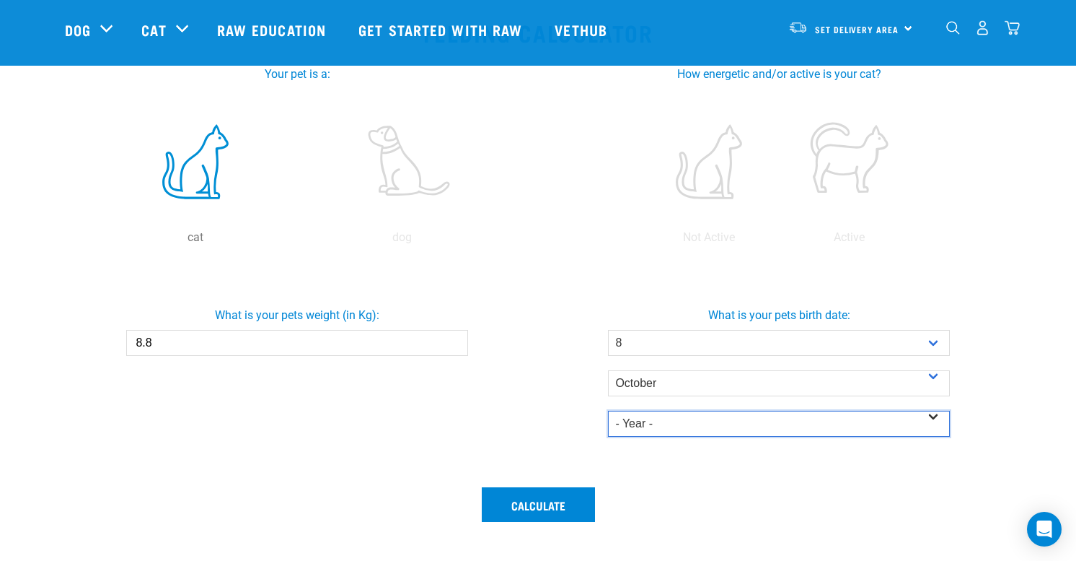
click at [667, 423] on select "- Year - 2025 2024 2023 2022 2021 2020 2019 2018 2017 2016 2015 2014" at bounding box center [778, 423] width 341 height 26
select select "2021"
click at [608, 410] on select "- Year - 2025 2024 2023 2022 2021 2020 2019 2018 2017 2016 2015 2014" at bounding box center [778, 423] width 341 height 26
click at [525, 405] on div "What is your pets weight (in Kg): 8.8" at bounding box center [297, 370] width 482 height 215
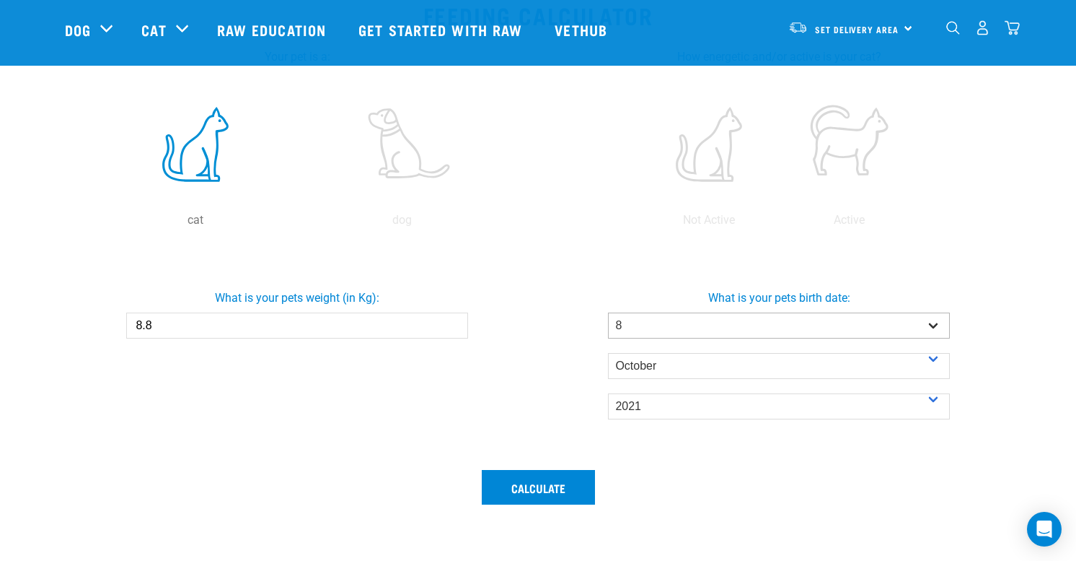
scroll to position [281, 0]
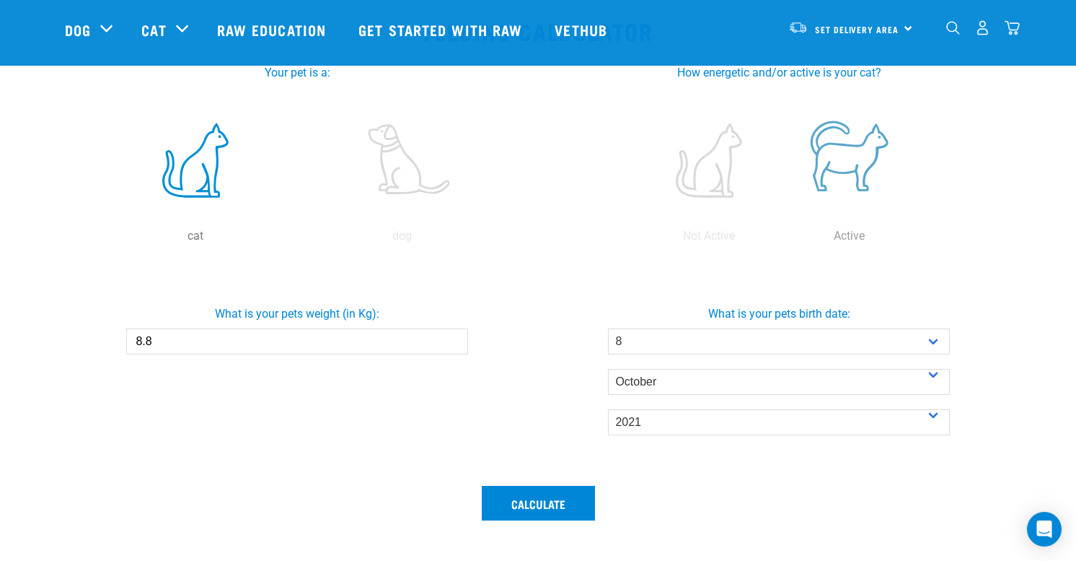
click at [843, 152] on label at bounding box center [849, 160] width 134 height 123
click at [779, 239] on input "radio" at bounding box center [779, 239] width 0 height 0
click at [535, 496] on button "Calculate" at bounding box center [538, 502] width 113 height 35
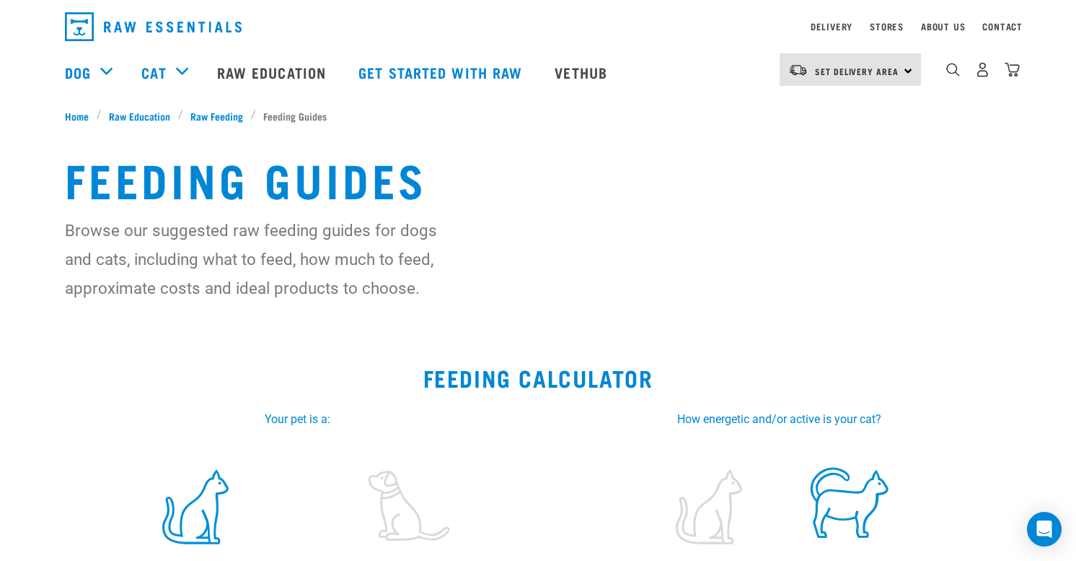
scroll to position [0, 0]
